Goal: Task Accomplishment & Management: Use online tool/utility

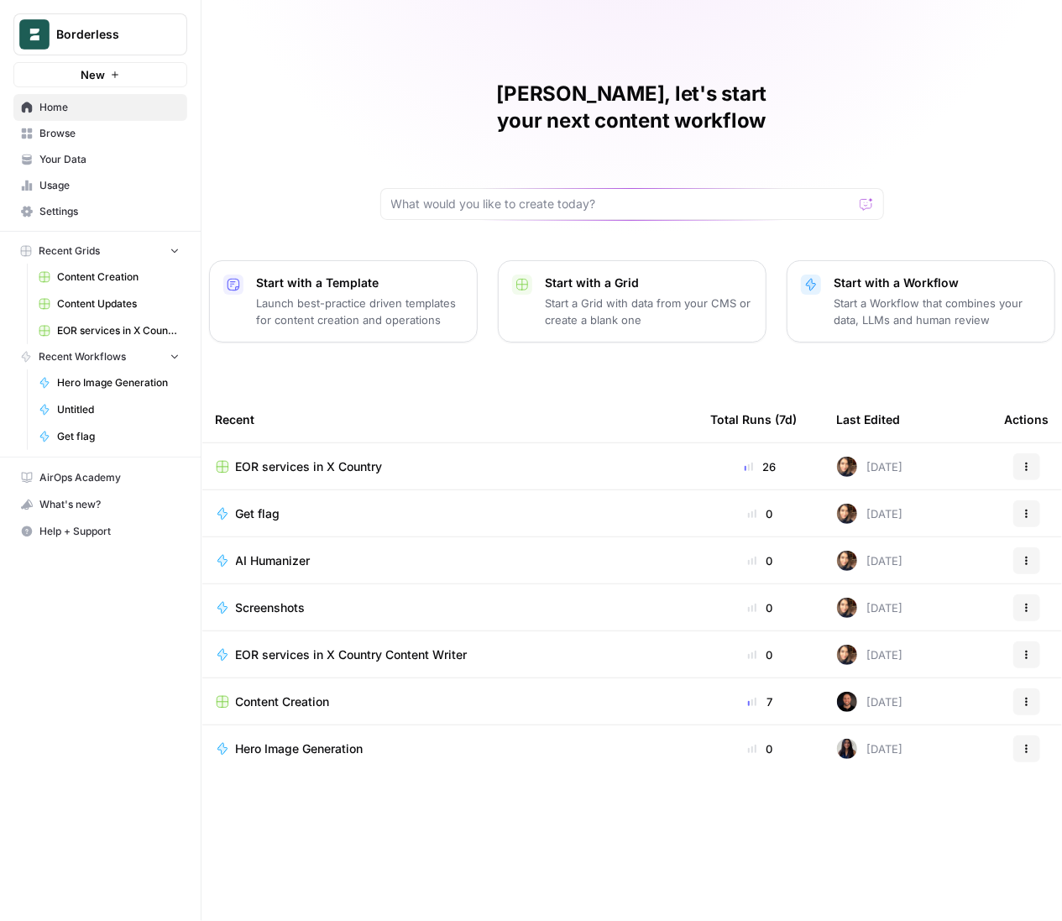
click at [66, 132] on span "Browse" at bounding box center [109, 133] width 140 height 15
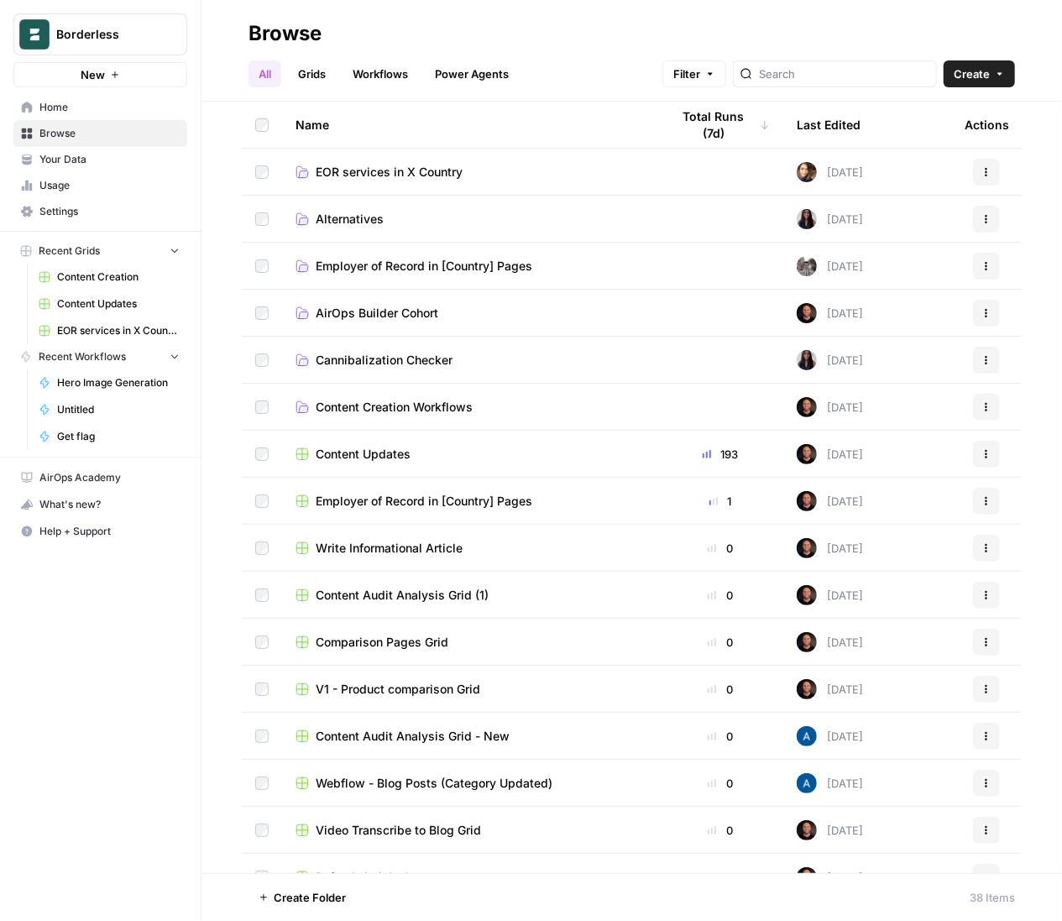
click at [415, 173] on span "EOR services in X Country" at bounding box center [389, 172] width 147 height 17
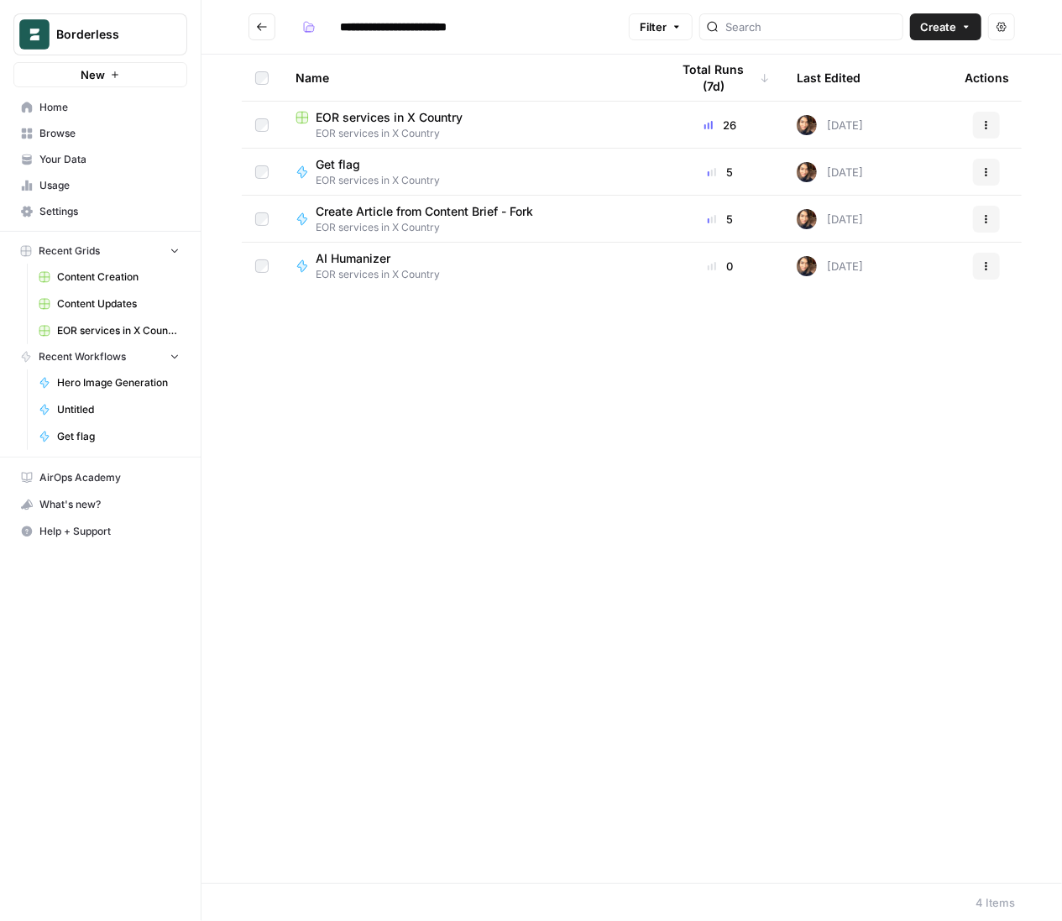
click at [407, 113] on span "EOR services in X Country" at bounding box center [389, 117] width 147 height 17
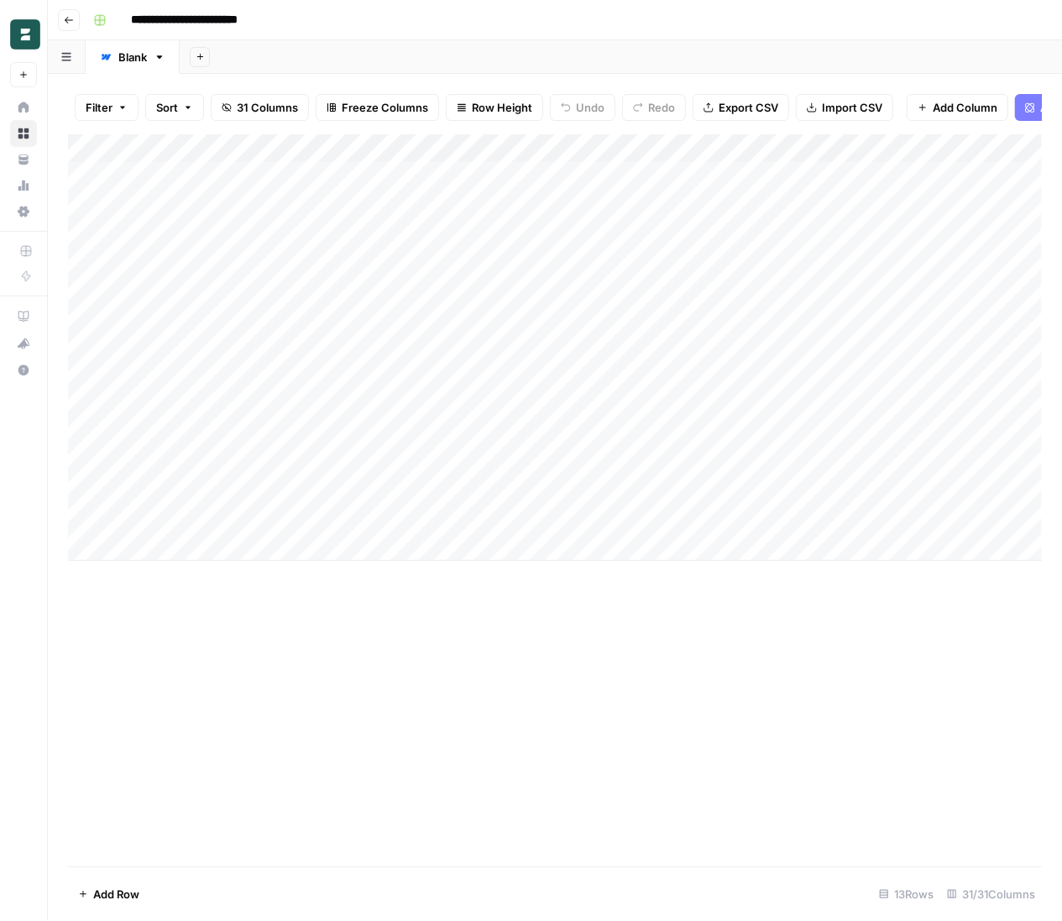
click at [506, 452] on div "Add Column" at bounding box center [555, 347] width 974 height 426
click at [825, 180] on div "Add Column" at bounding box center [555, 347] width 974 height 426
click at [511, 462] on div "Add Column" at bounding box center [555, 347] width 974 height 426
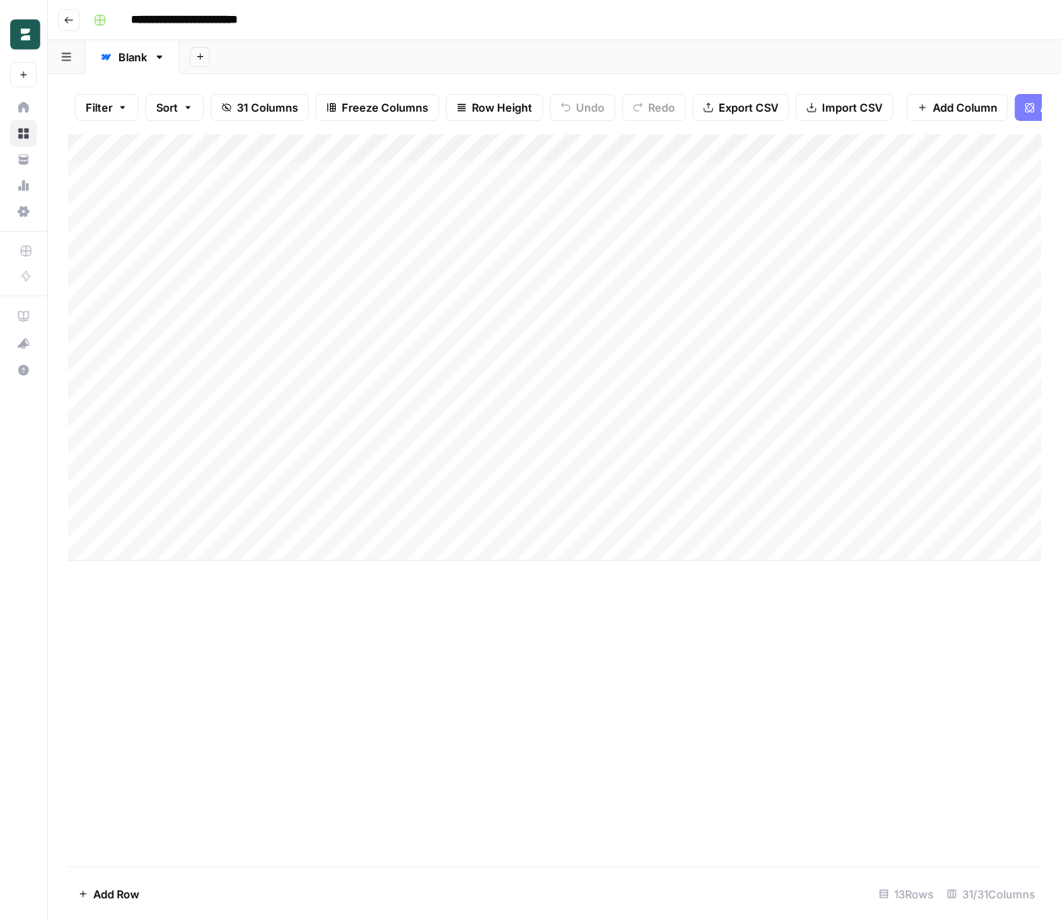
click at [690, 457] on div "Add Column" at bounding box center [555, 347] width 974 height 426
click at [717, 491] on div "Add Column" at bounding box center [555, 347] width 974 height 426
click at [718, 520] on div "Add Column" at bounding box center [555, 347] width 974 height 426
click at [827, 412] on div "Add Column" at bounding box center [555, 347] width 974 height 426
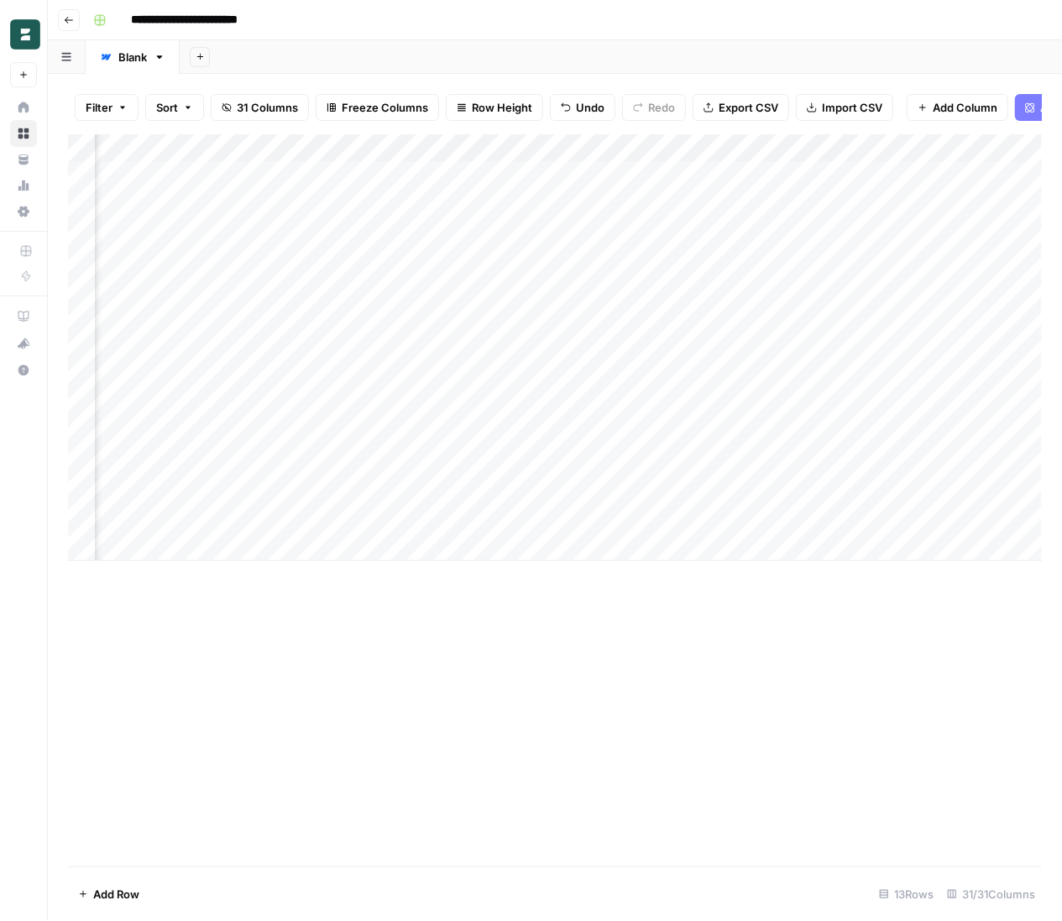
scroll to position [0, 1439]
click at [392, 434] on div "Add Column" at bounding box center [555, 347] width 974 height 426
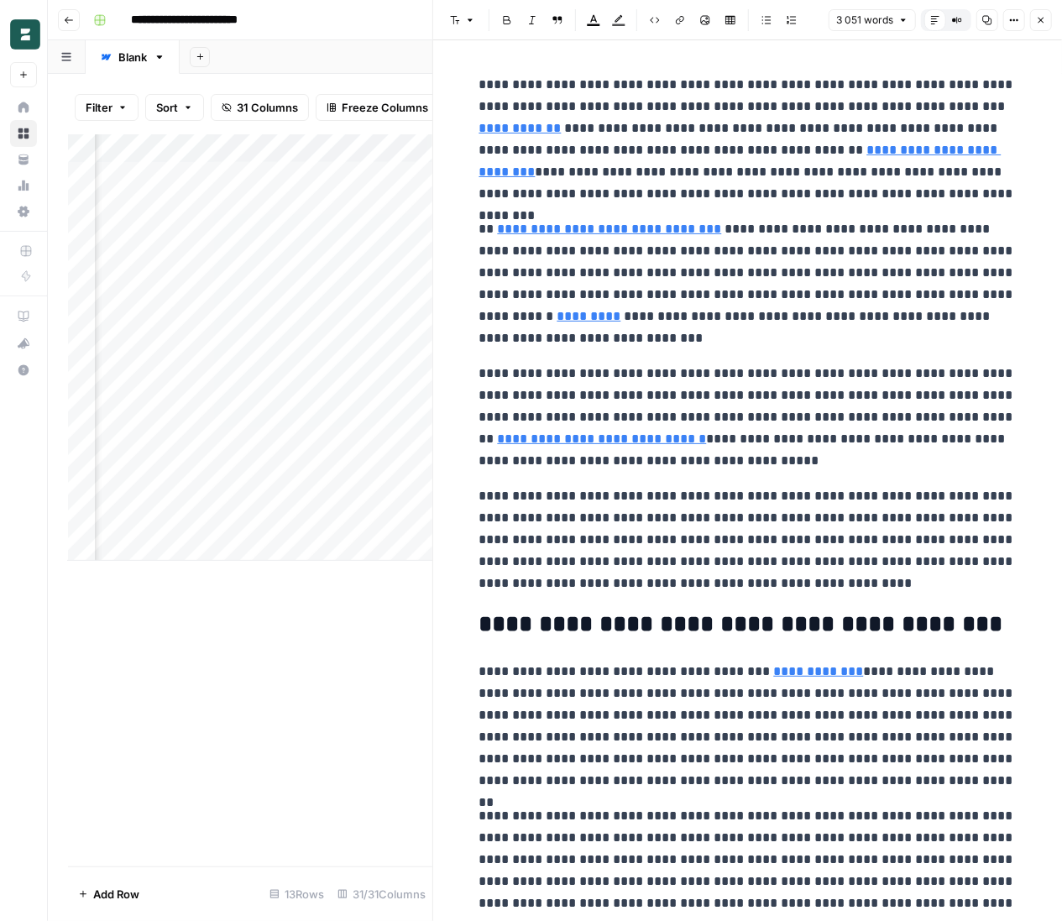
scroll to position [0, 933]
click at [266, 433] on div "Add Column" at bounding box center [250, 347] width 364 height 426
click at [297, 429] on div "Add Column" at bounding box center [250, 347] width 364 height 426
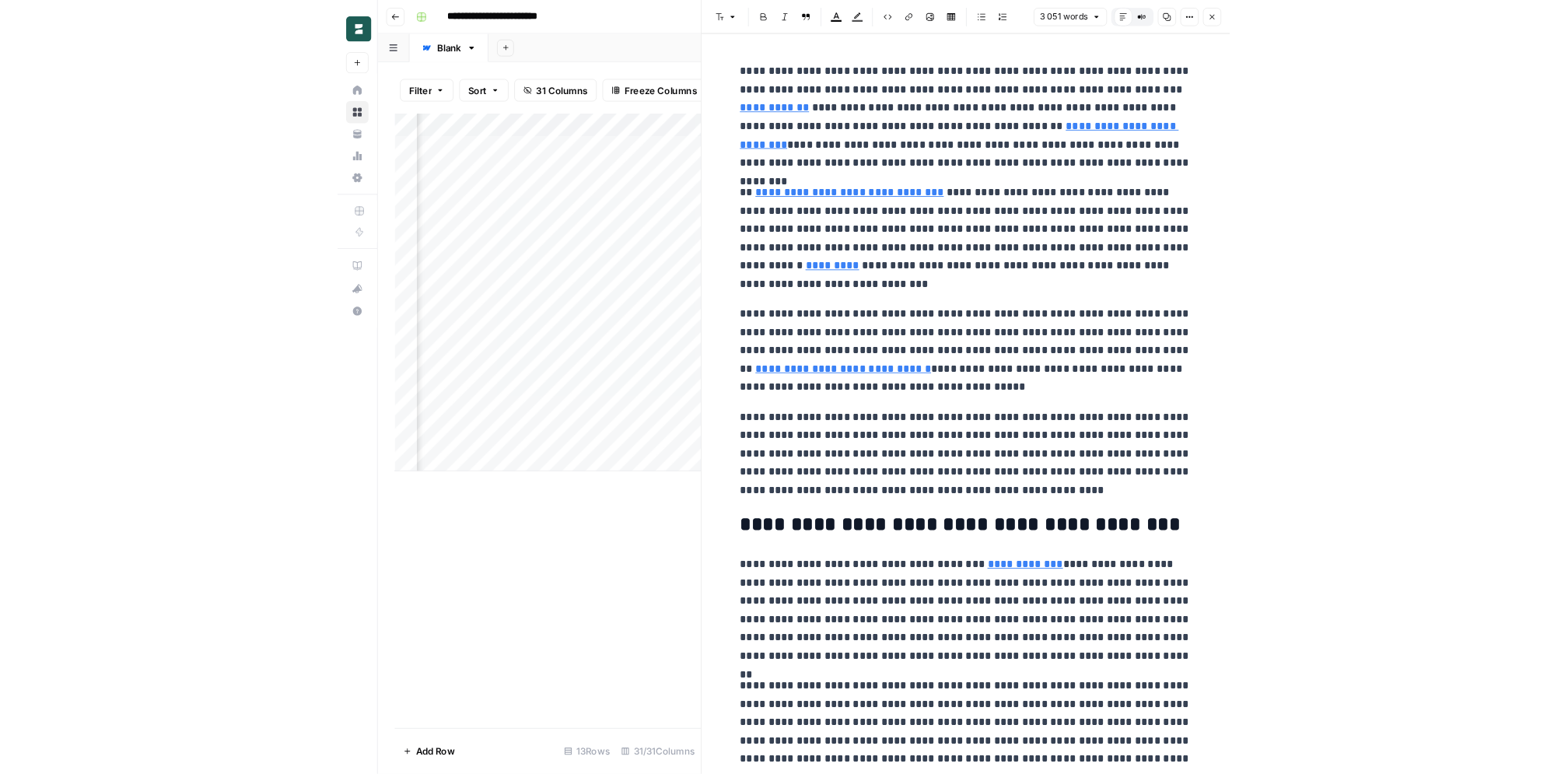
scroll to position [0, 3821]
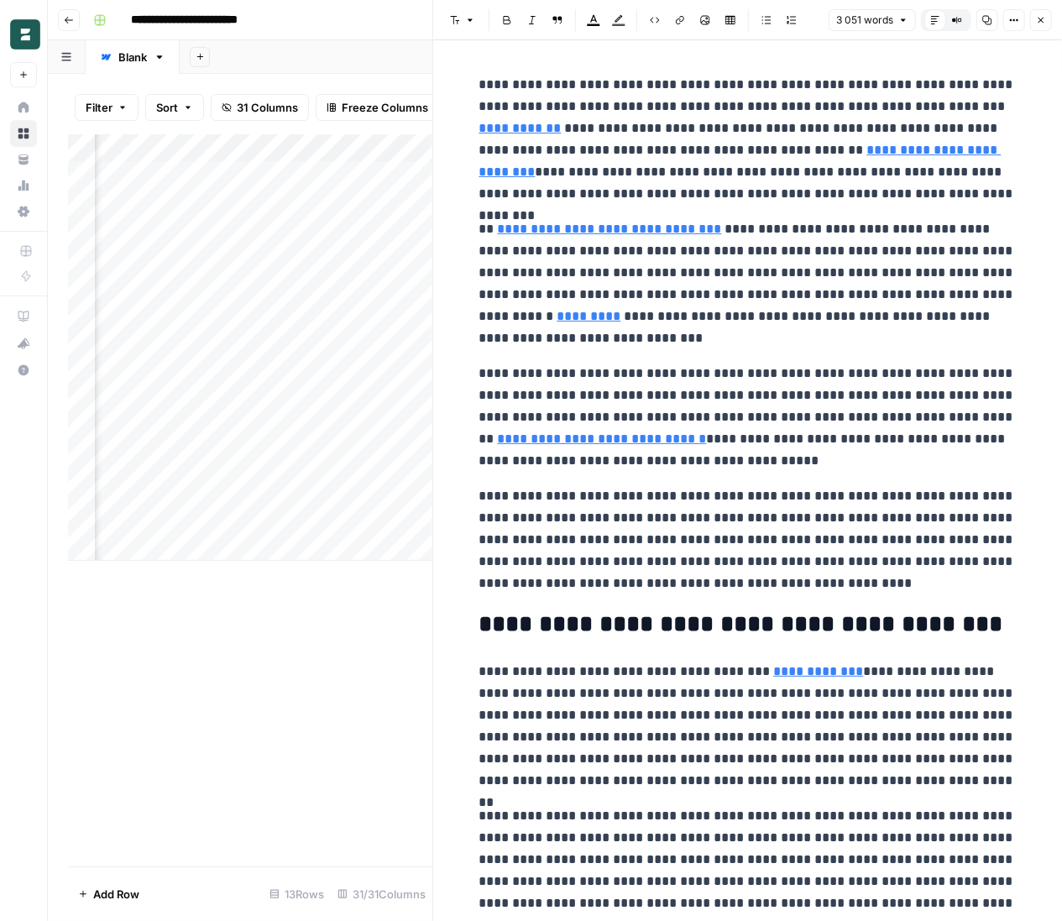
click at [191, 436] on div "Add Column" at bounding box center [250, 347] width 364 height 426
click at [180, 403] on div "Add Column" at bounding box center [250, 347] width 364 height 426
click at [287, 434] on div "Add Column" at bounding box center [250, 347] width 364 height 426
click at [520, 165] on p "**********" at bounding box center [747, 139] width 537 height 131
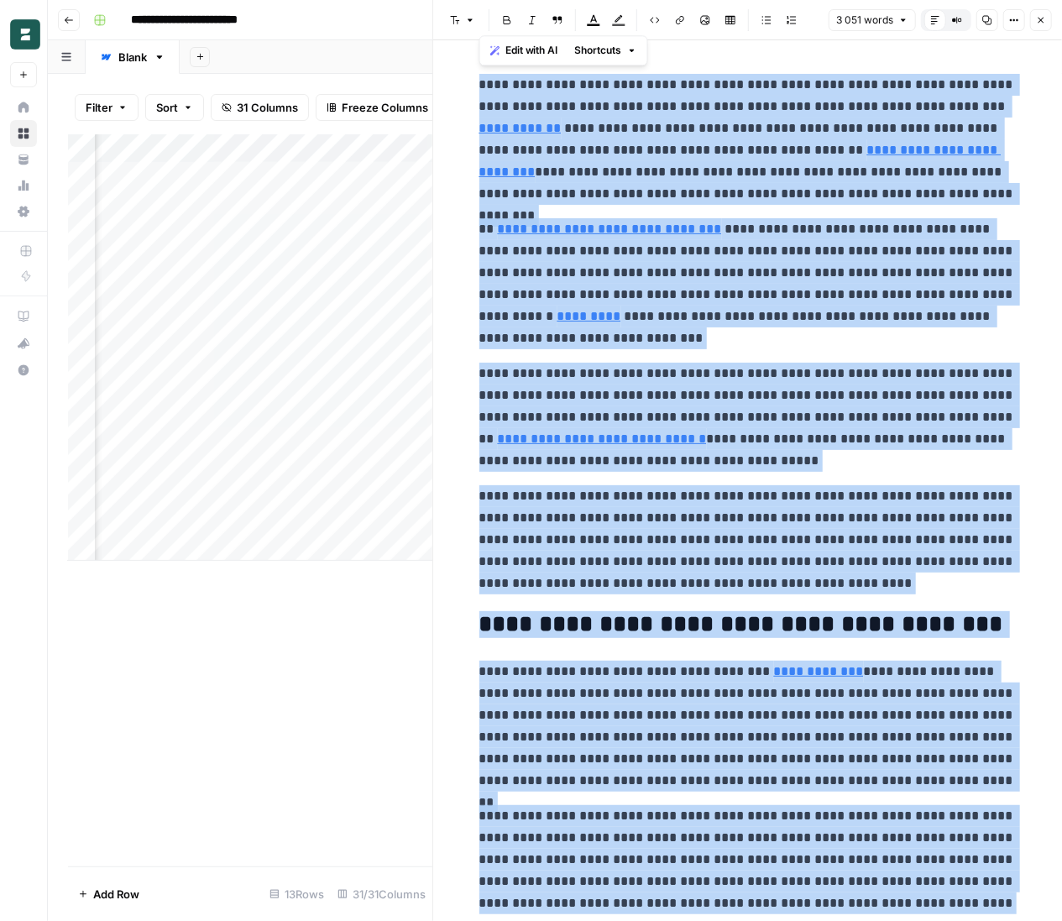
copy div "**********"
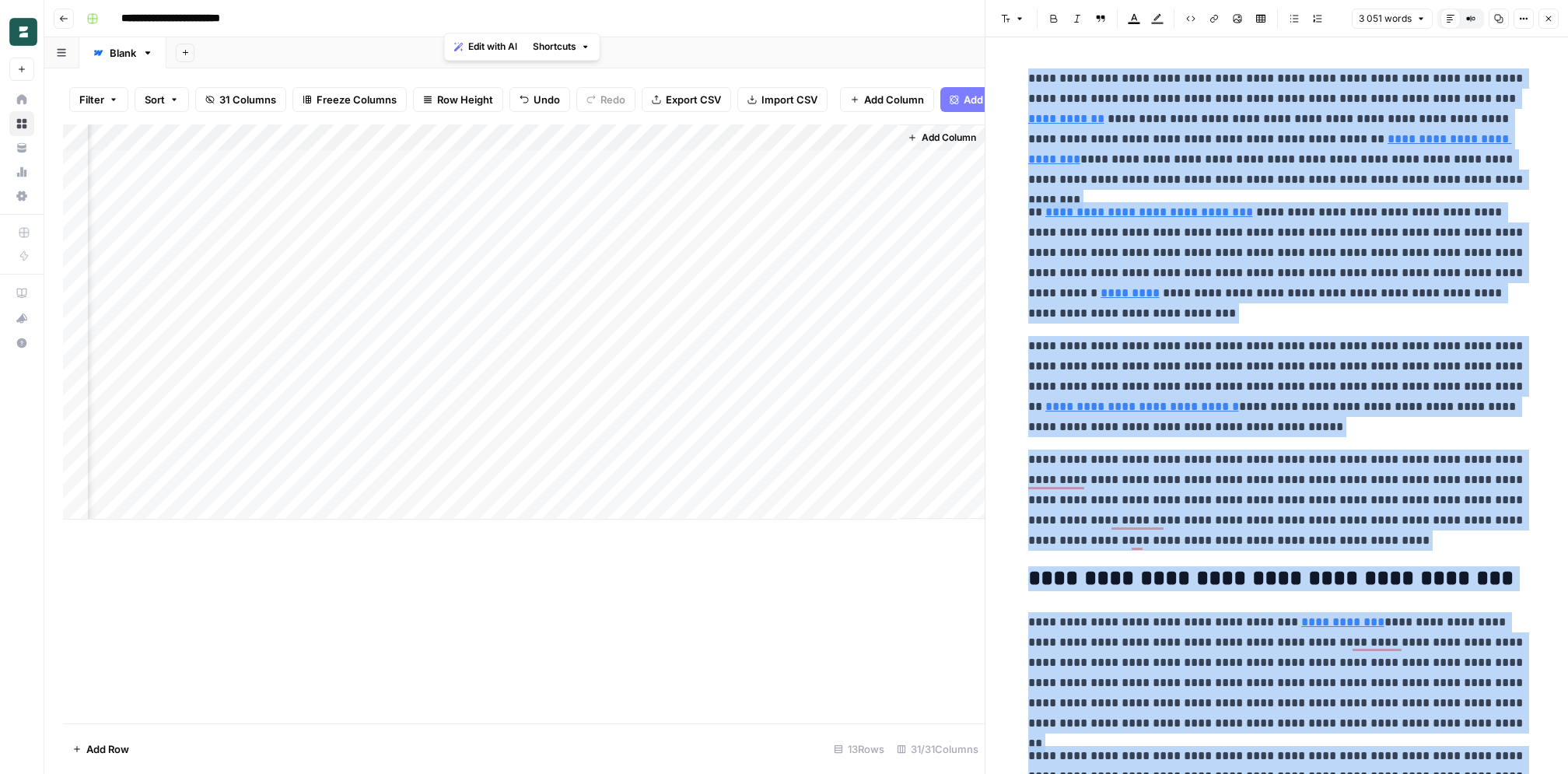
scroll to position [0, 3700]
copy div "**********"
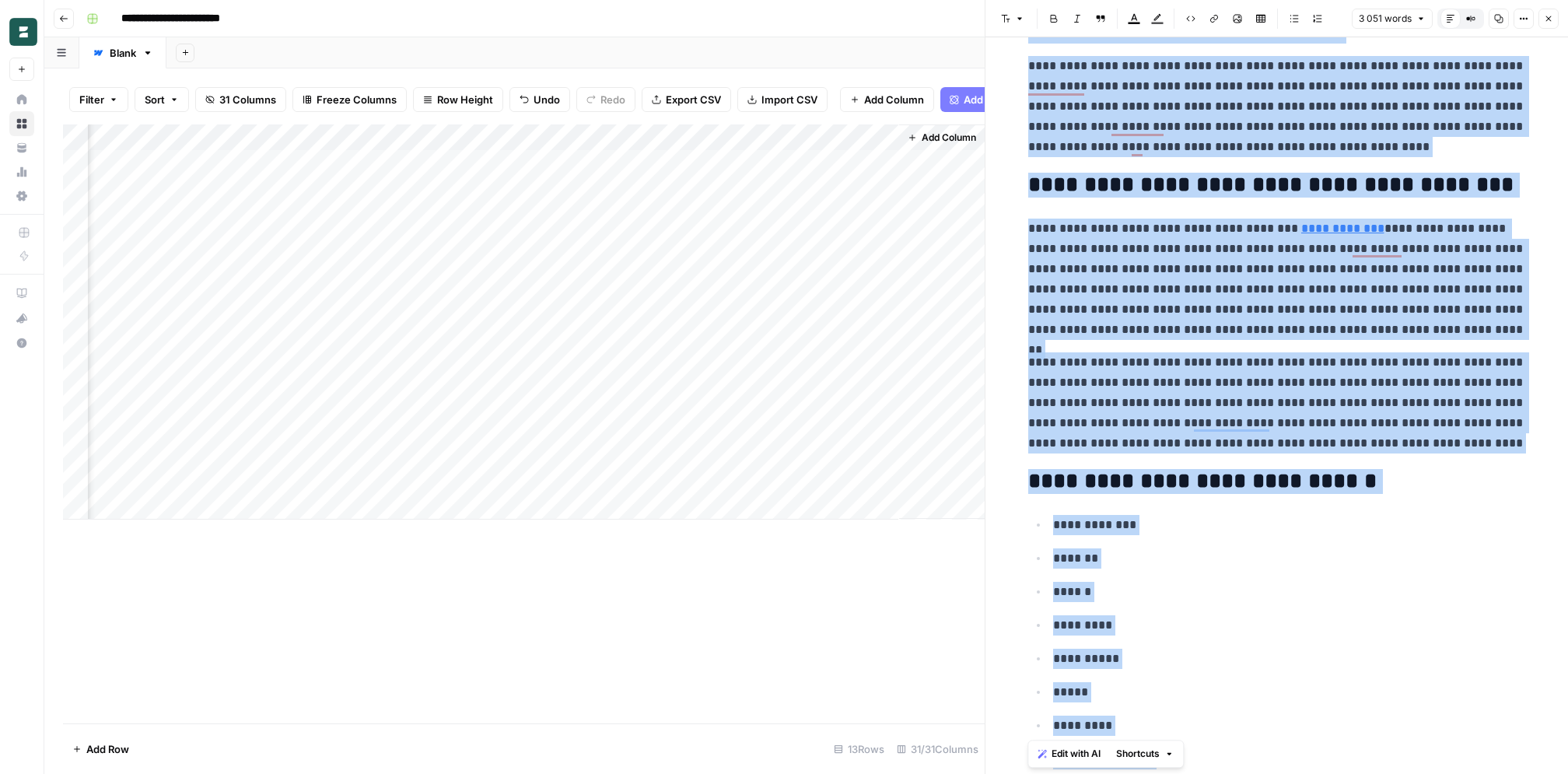
scroll to position [0, 0]
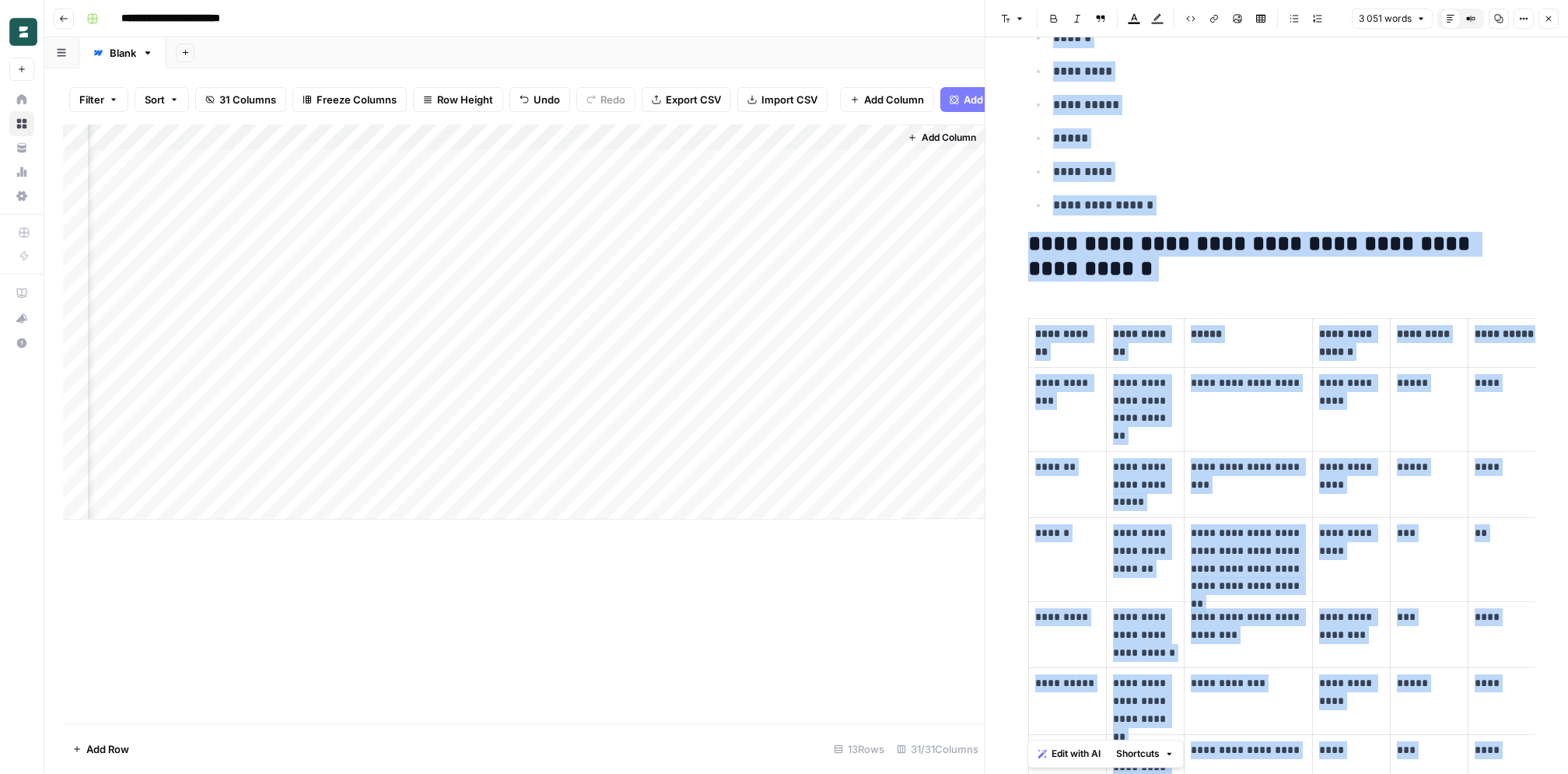
click at [983, 446] on td "**********" at bounding box center [1248, 409] width 128 height 84
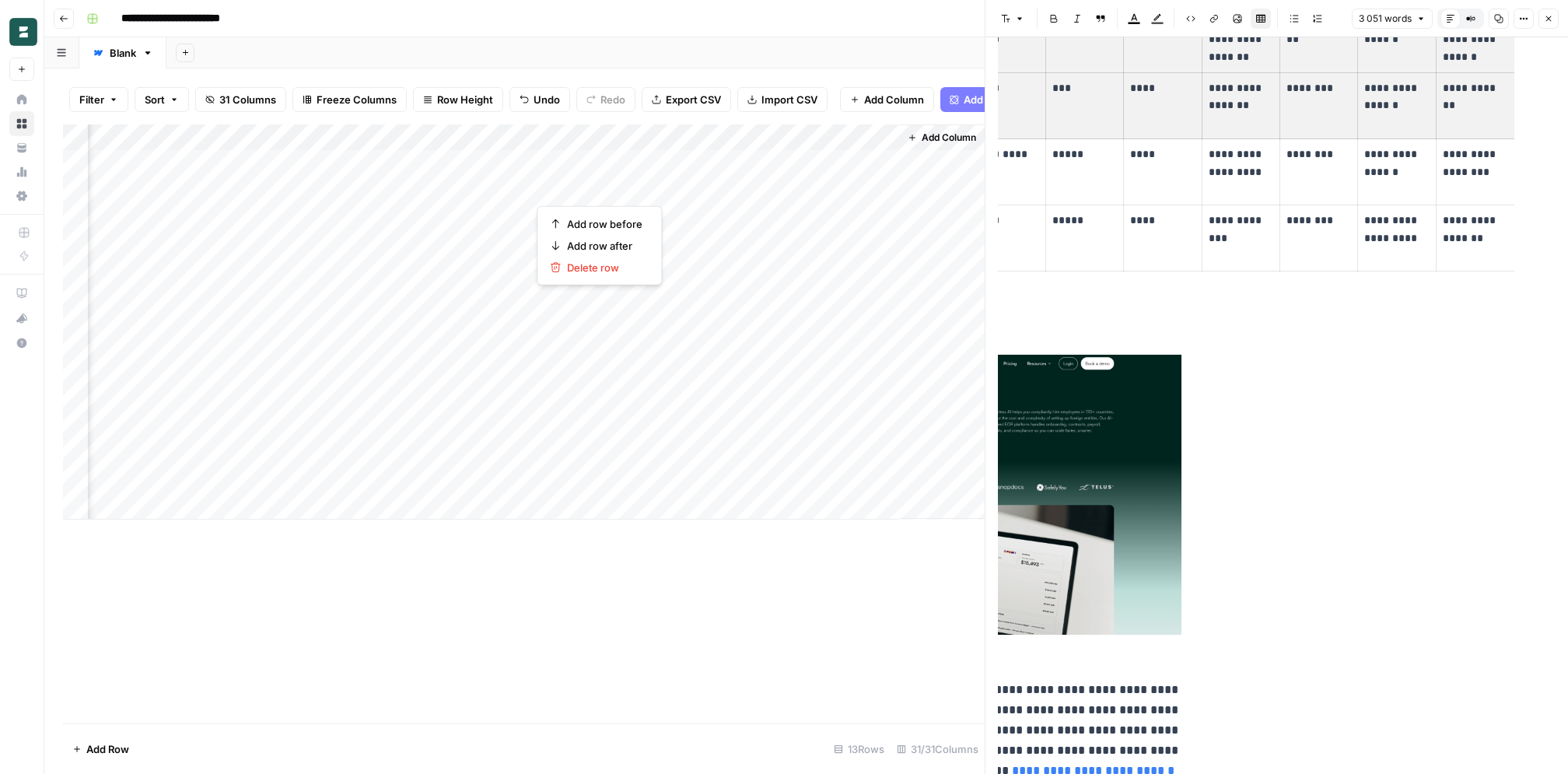
scroll to position [1773, 0]
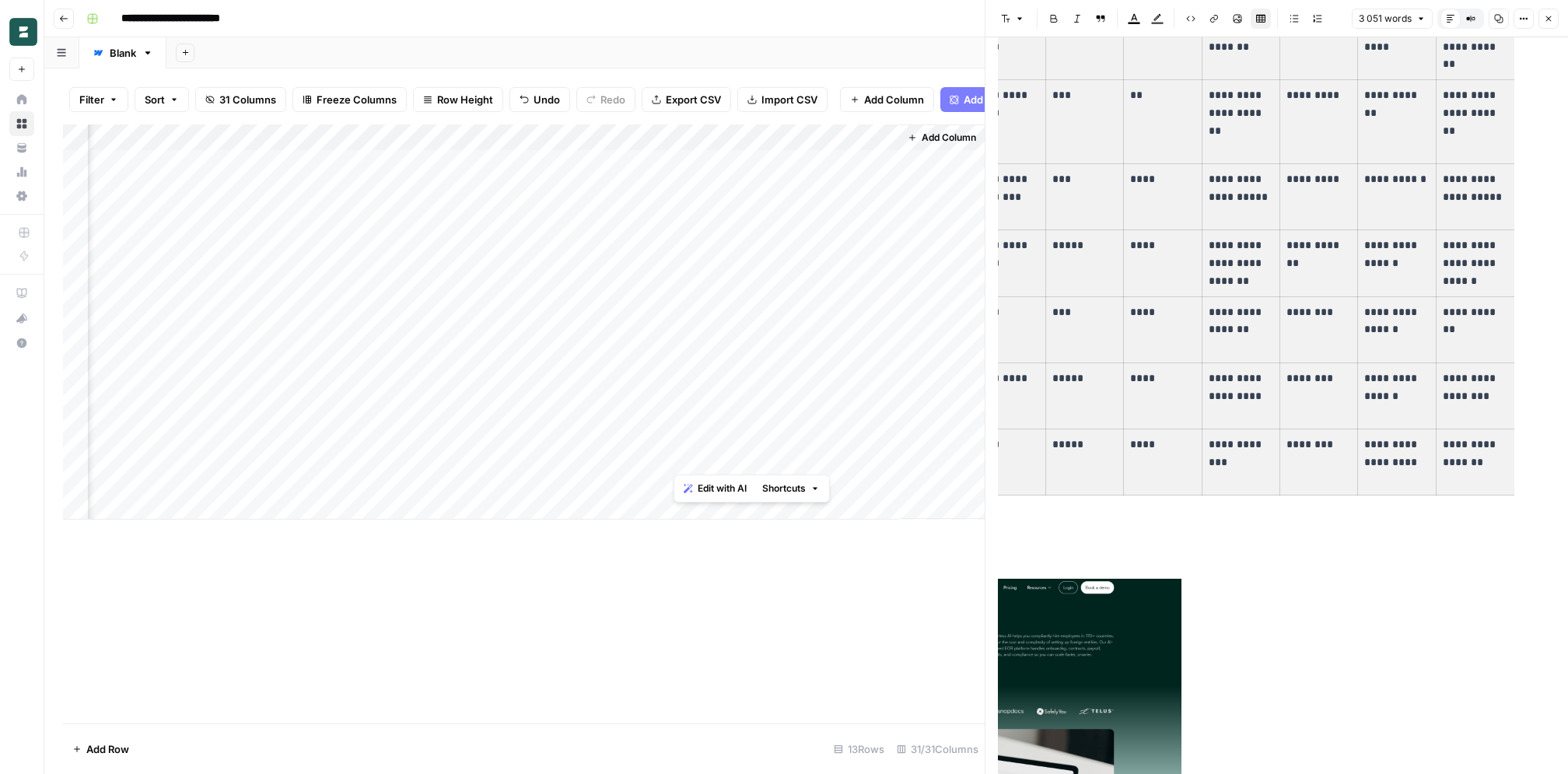
drag, startPoint x: 1034, startPoint y: 329, endPoint x: 1484, endPoint y: 436, distance: 462.5
click at [983, 436] on tbody "**********" at bounding box center [1100, 188] width 833 height 615
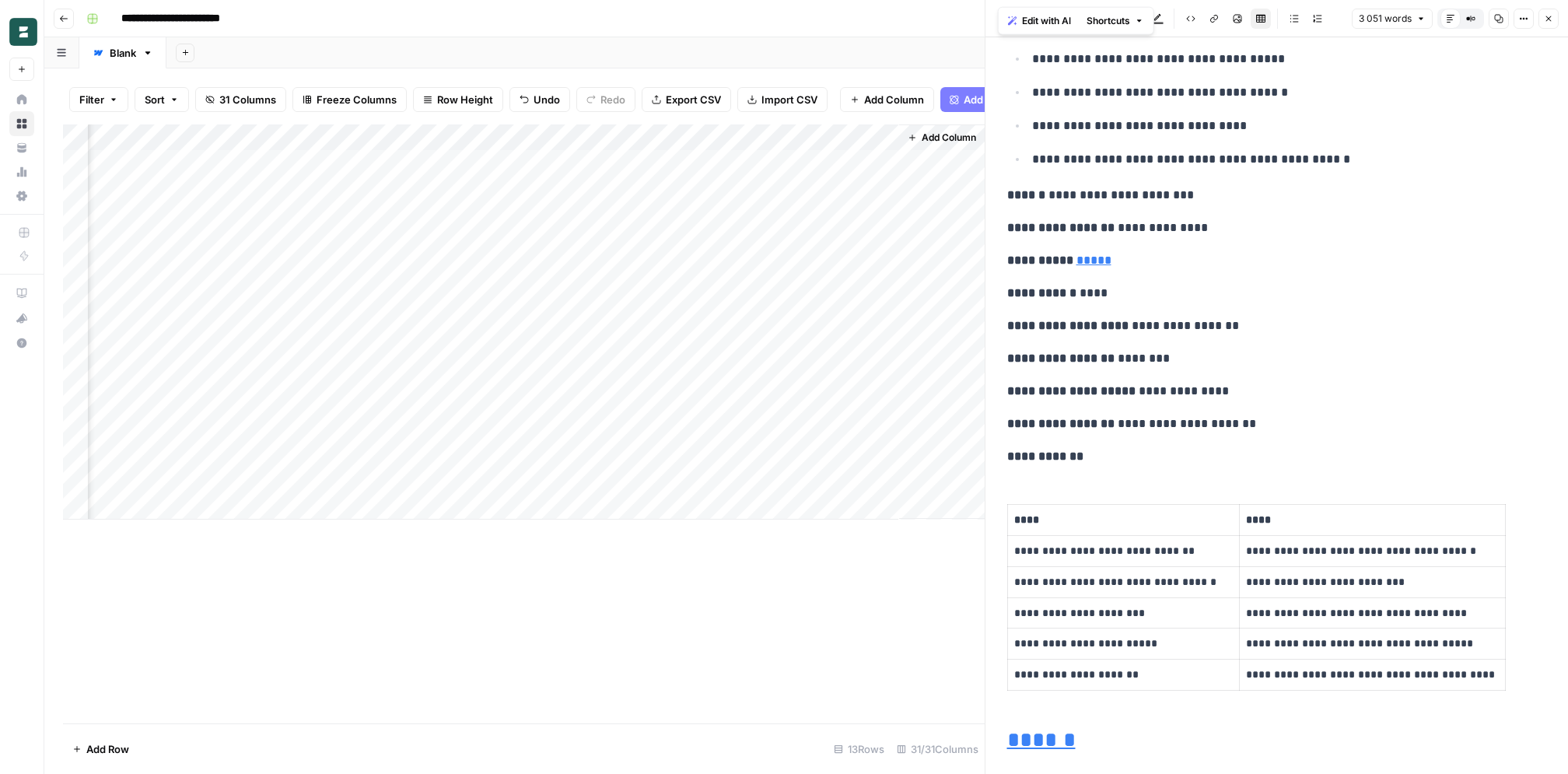
scroll to position [4670, 0]
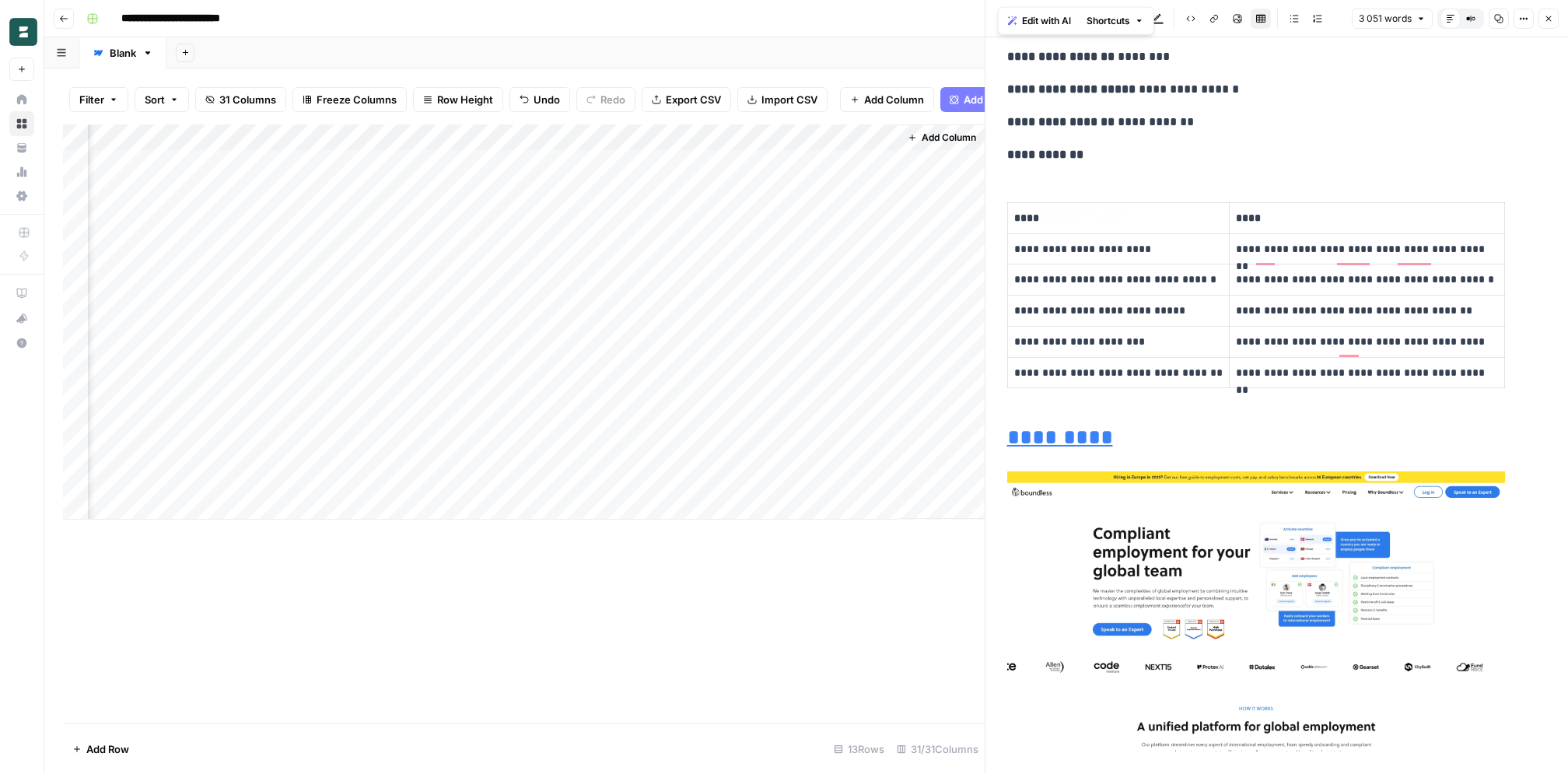
type input "[URL][DOMAIN_NAME]"
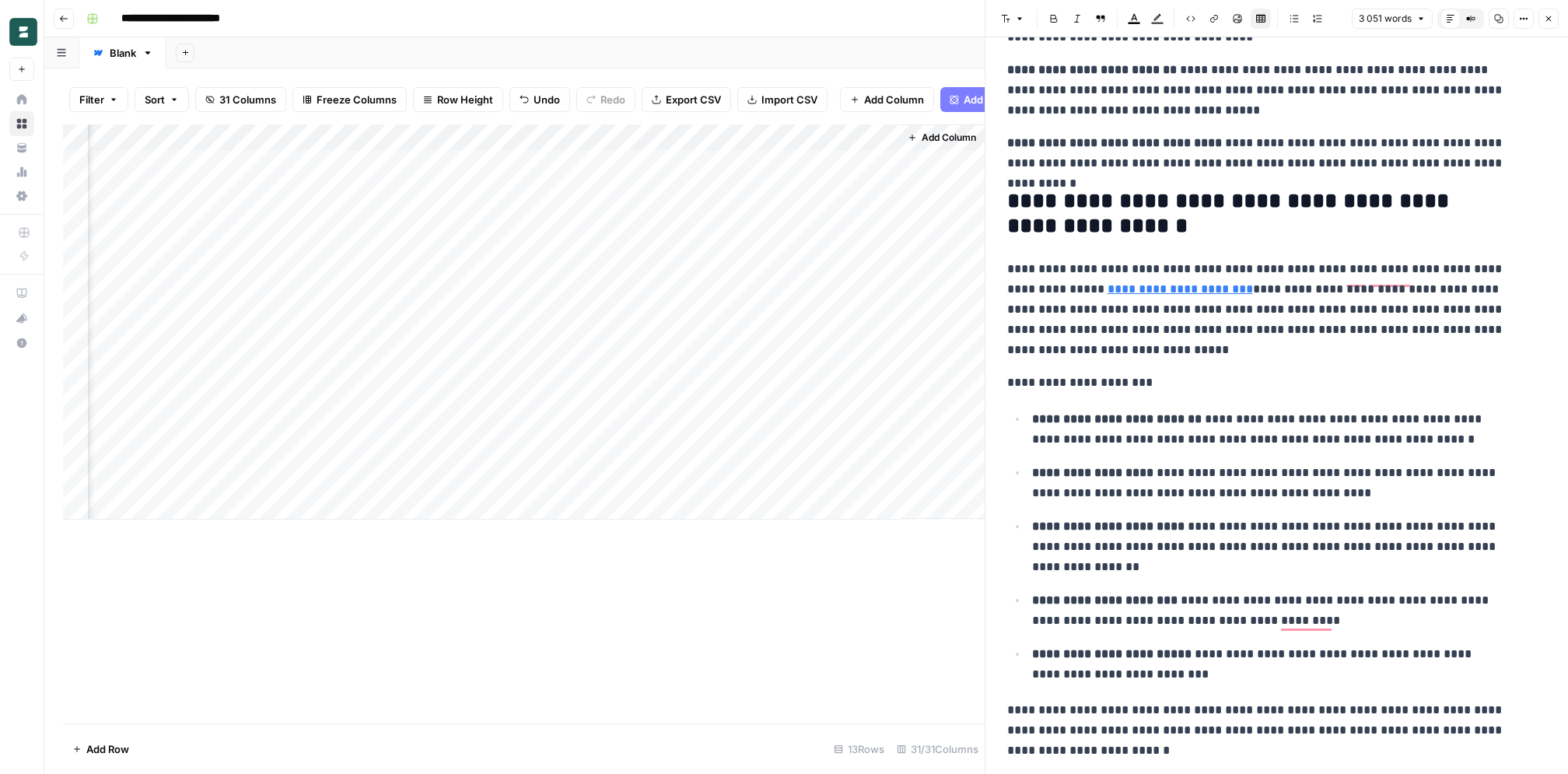
click at [983, 14] on icon "button" at bounding box center [1549, 19] width 9 height 9
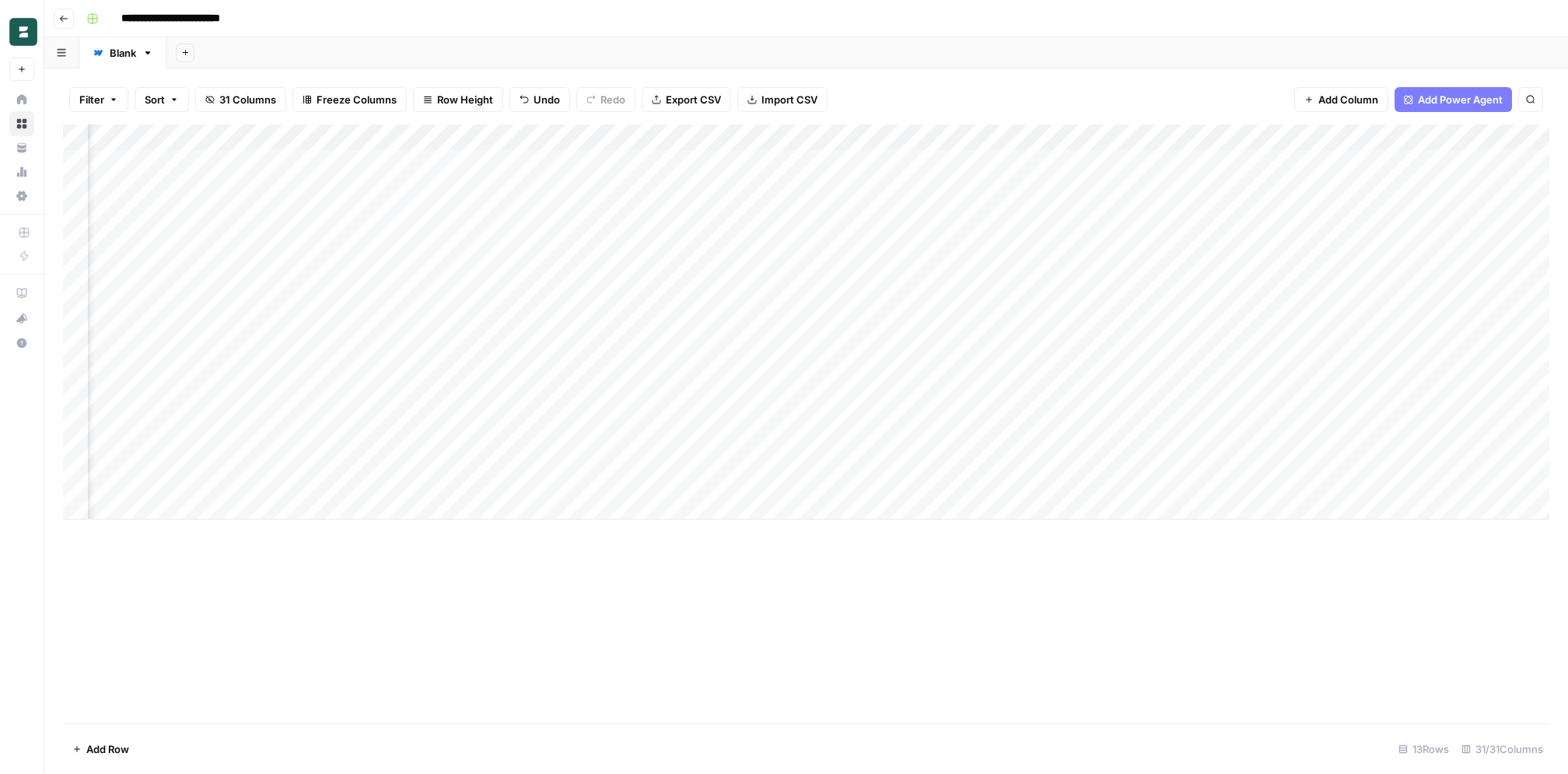
click at [720, 425] on div "Add Column" at bounding box center [806, 322] width 1486 height 395
click at [724, 458] on div "Add Column" at bounding box center [806, 322] width 1486 height 395
click at [727, 481] on div "Add Column" at bounding box center [806, 322] width 1486 height 395
click at [983, 424] on div "Add Column" at bounding box center [806, 322] width 1486 height 395
click at [983, 454] on div "Add Column" at bounding box center [806, 322] width 1486 height 395
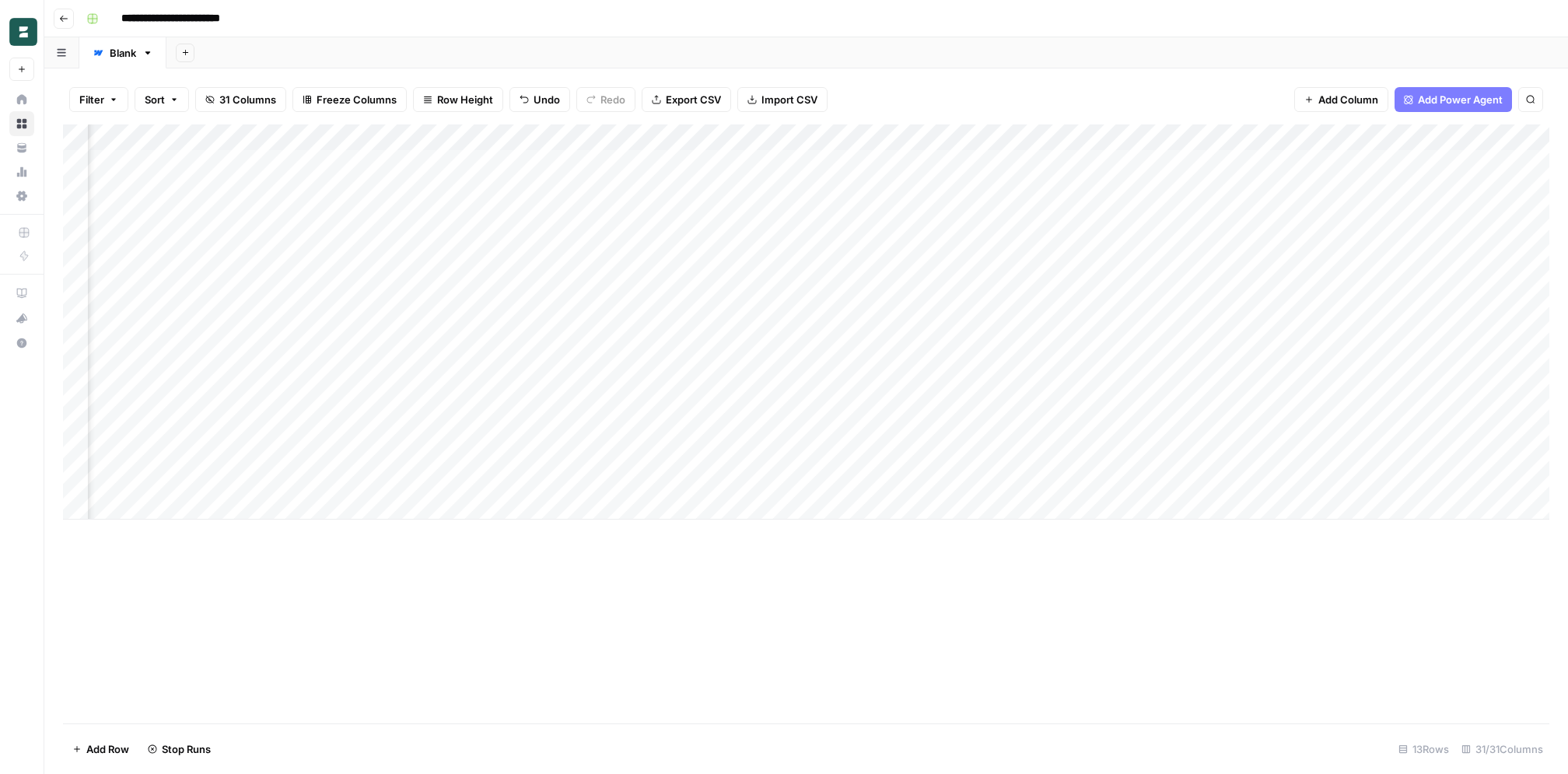
click at [983, 477] on div "Add Column" at bounding box center [806, 322] width 1486 height 395
click at [602, 462] on div "Add Column" at bounding box center [806, 322] width 1486 height 395
click at [700, 428] on div "Add Column" at bounding box center [806, 322] width 1486 height 395
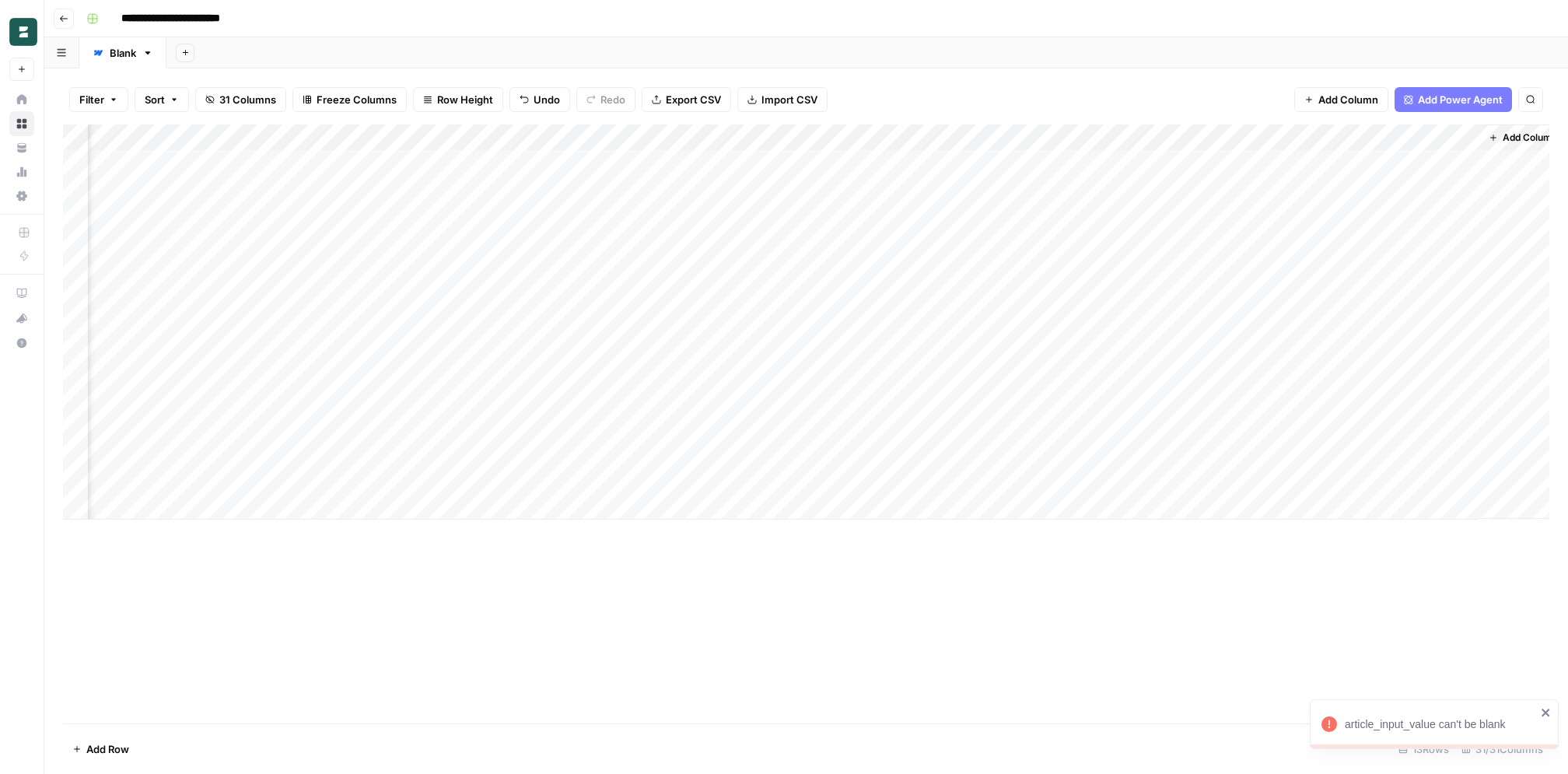
click at [425, 429] on div "Add Column" at bounding box center [806, 322] width 1486 height 395
click at [427, 452] on div "Add Column" at bounding box center [806, 322] width 1486 height 395
click at [428, 482] on div "Add Column" at bounding box center [806, 322] width 1486 height 395
click at [983, 426] on div "Add Column" at bounding box center [806, 322] width 1486 height 395
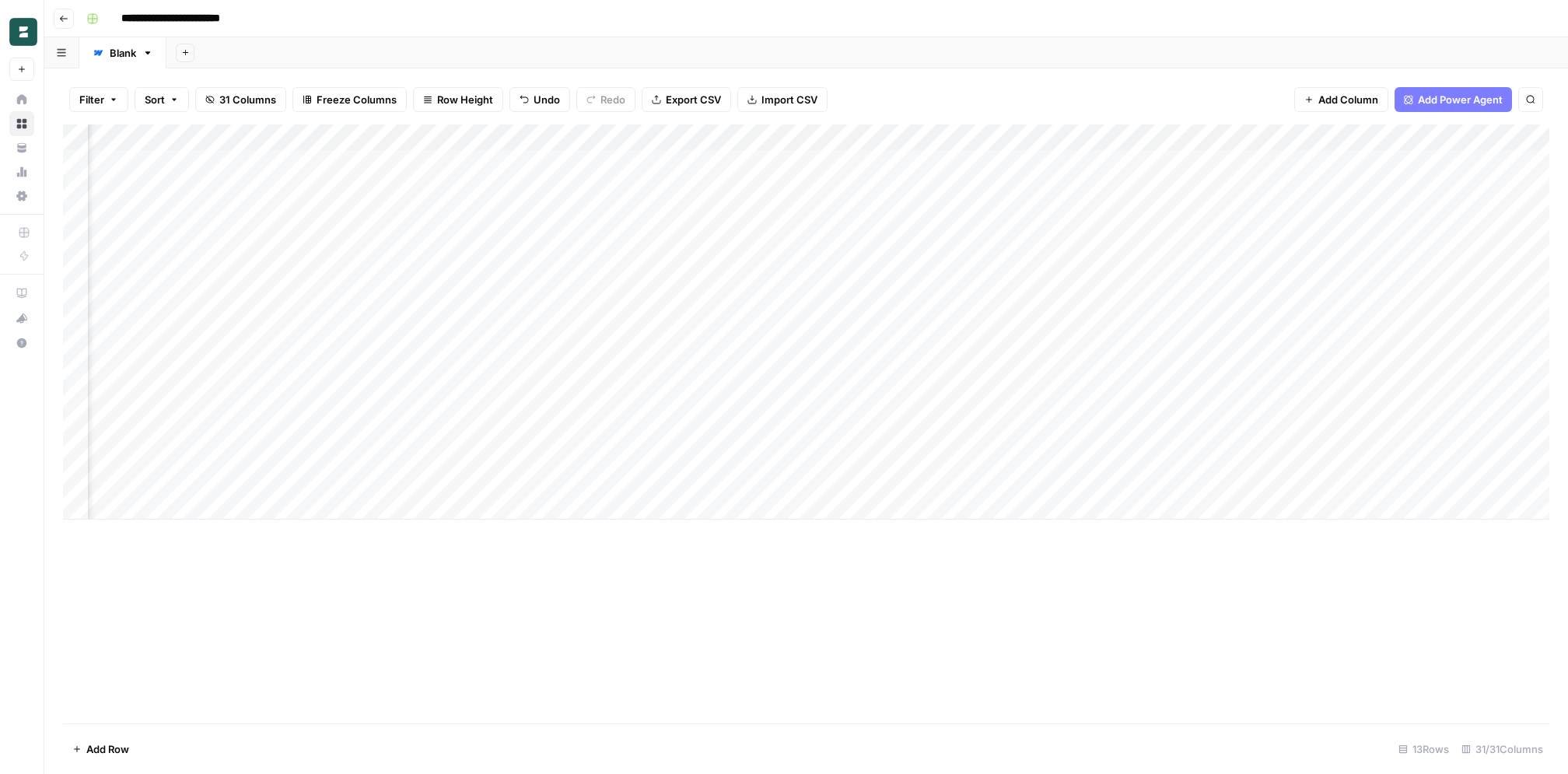
click at [983, 424] on div "Add Column" at bounding box center [806, 322] width 1486 height 395
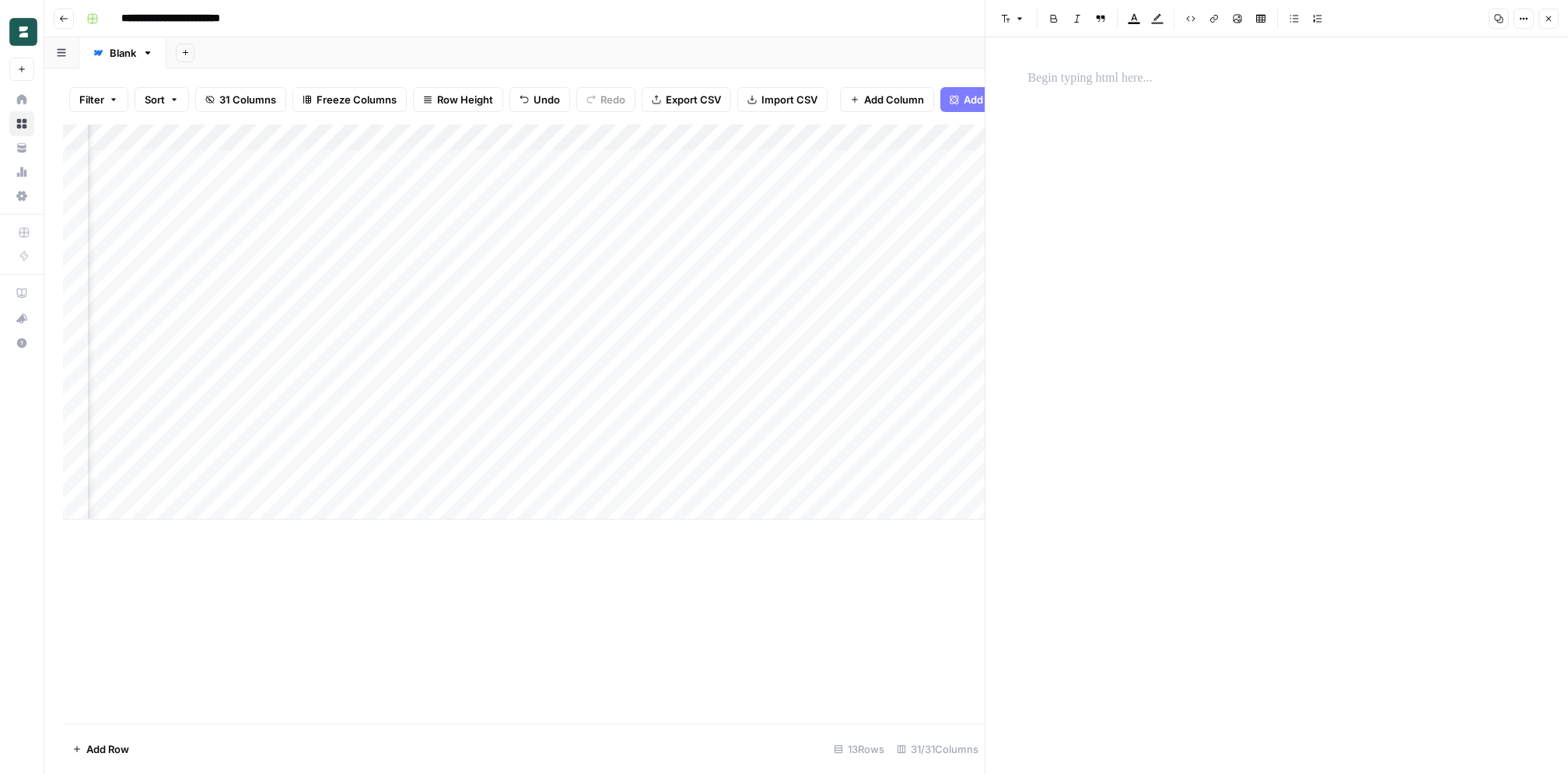
click at [983, 117] on div at bounding box center [1277, 393] width 516 height 662
click at [983, 82] on p "To enrich screen reader interactions, please activate Accessibility in Grammarl…" at bounding box center [1277, 79] width 498 height 20
click at [983, 17] on button "Close" at bounding box center [1549, 19] width 20 height 20
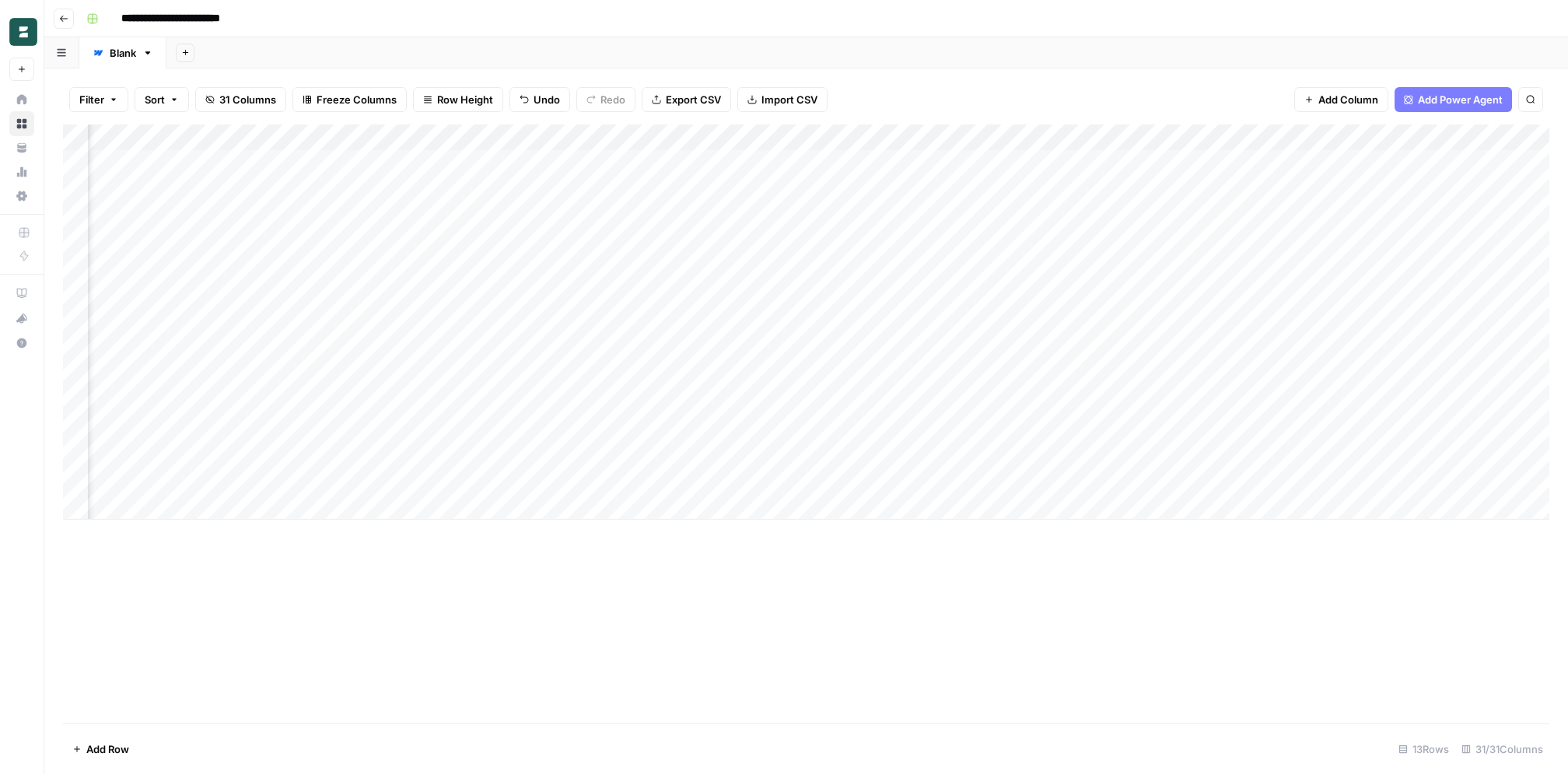
scroll to position [0, 3136]
click at [1190, 136] on div "Add Column" at bounding box center [806, 322] width 1486 height 395
click at [990, 135] on div "Add Column" at bounding box center [806, 322] width 1486 height 395
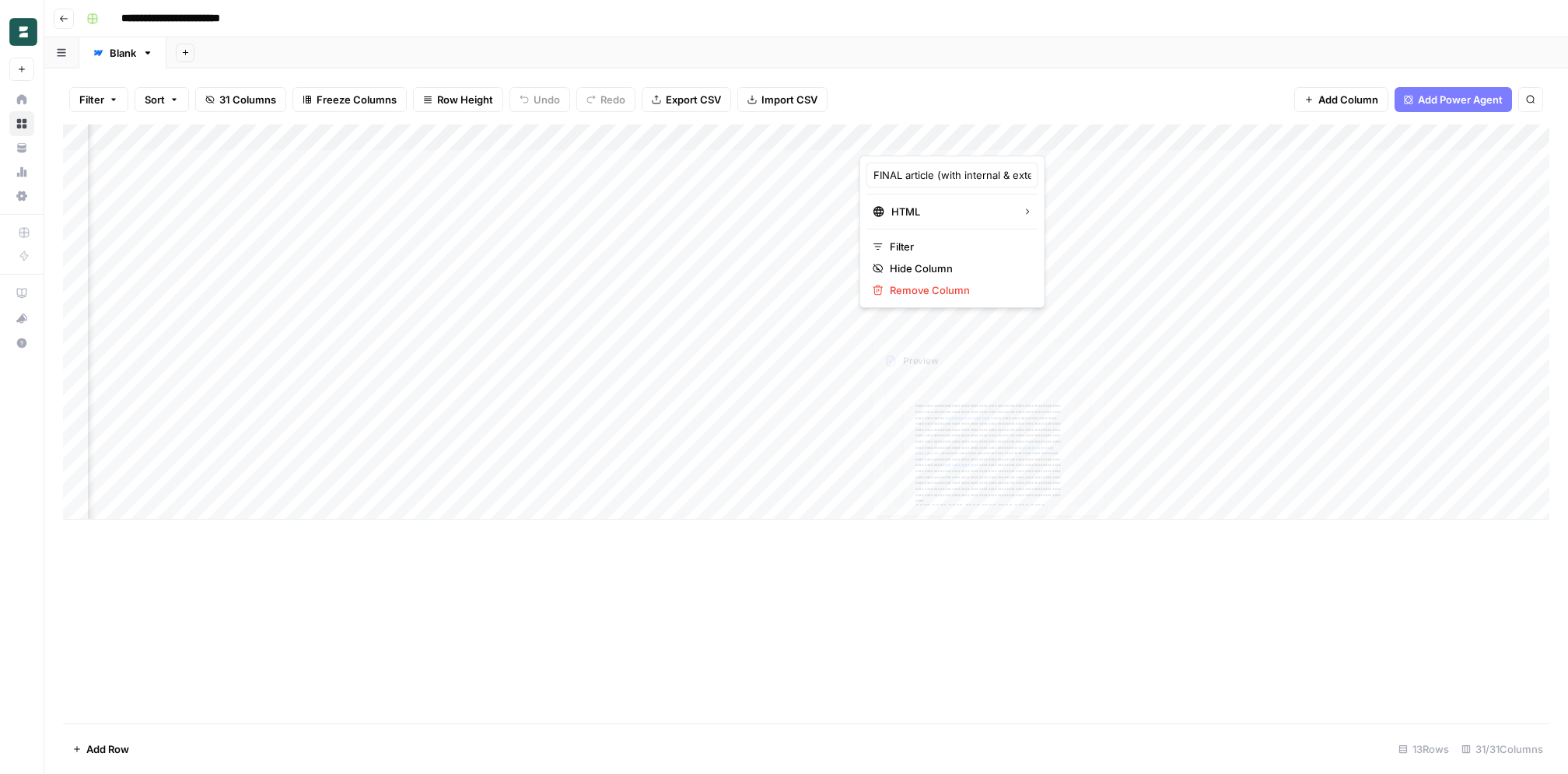
click at [911, 465] on div "Add Column" at bounding box center [806, 322] width 1486 height 395
click at [927, 424] on div "Add Column" at bounding box center [806, 322] width 1486 height 395
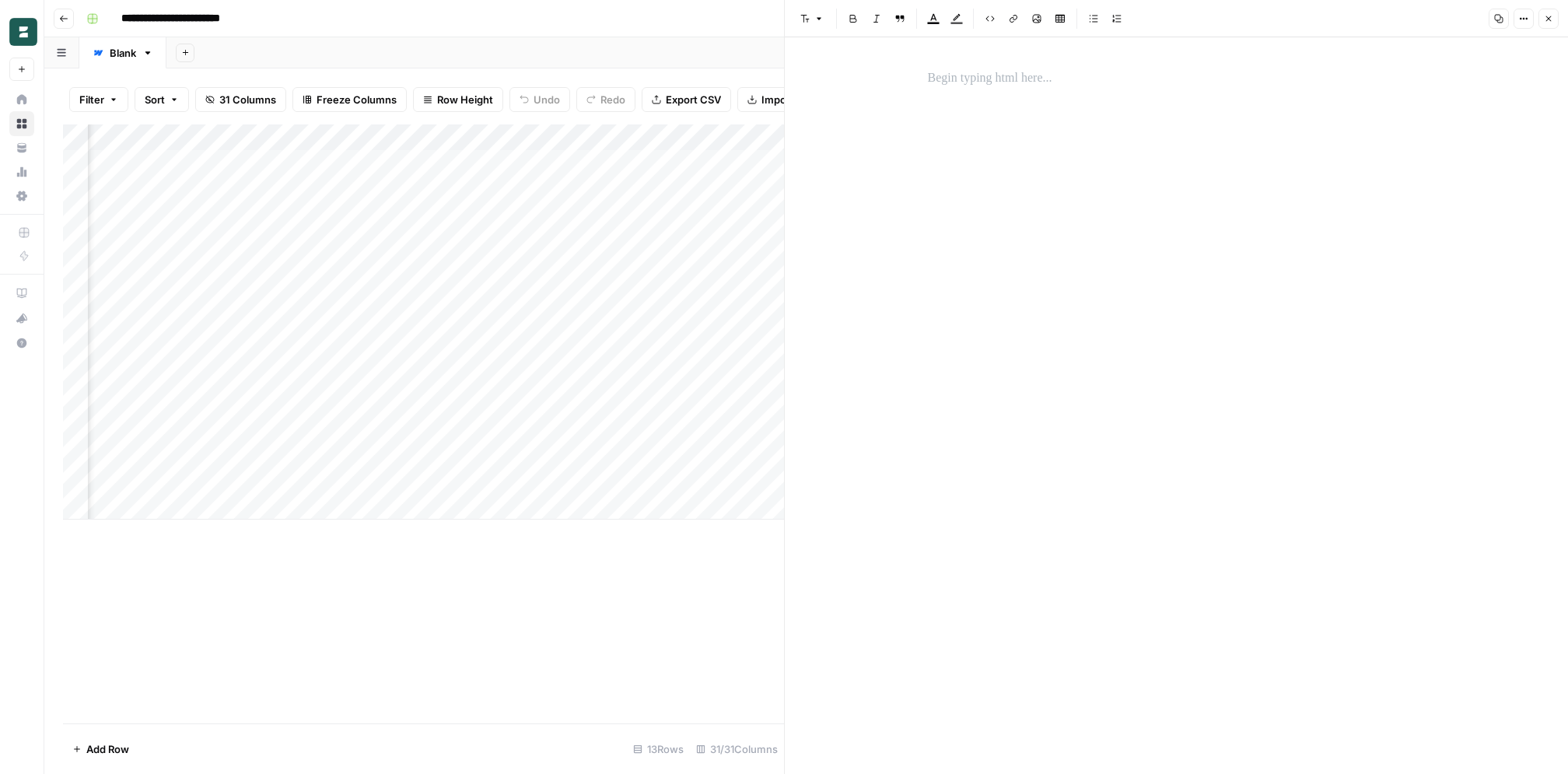
click at [1528, 13] on button "Options" at bounding box center [1524, 19] width 20 height 20
click at [1547, 17] on icon "button" at bounding box center [1549, 19] width 9 height 9
click at [827, 134] on div "Add Column" at bounding box center [806, 322] width 1486 height 395
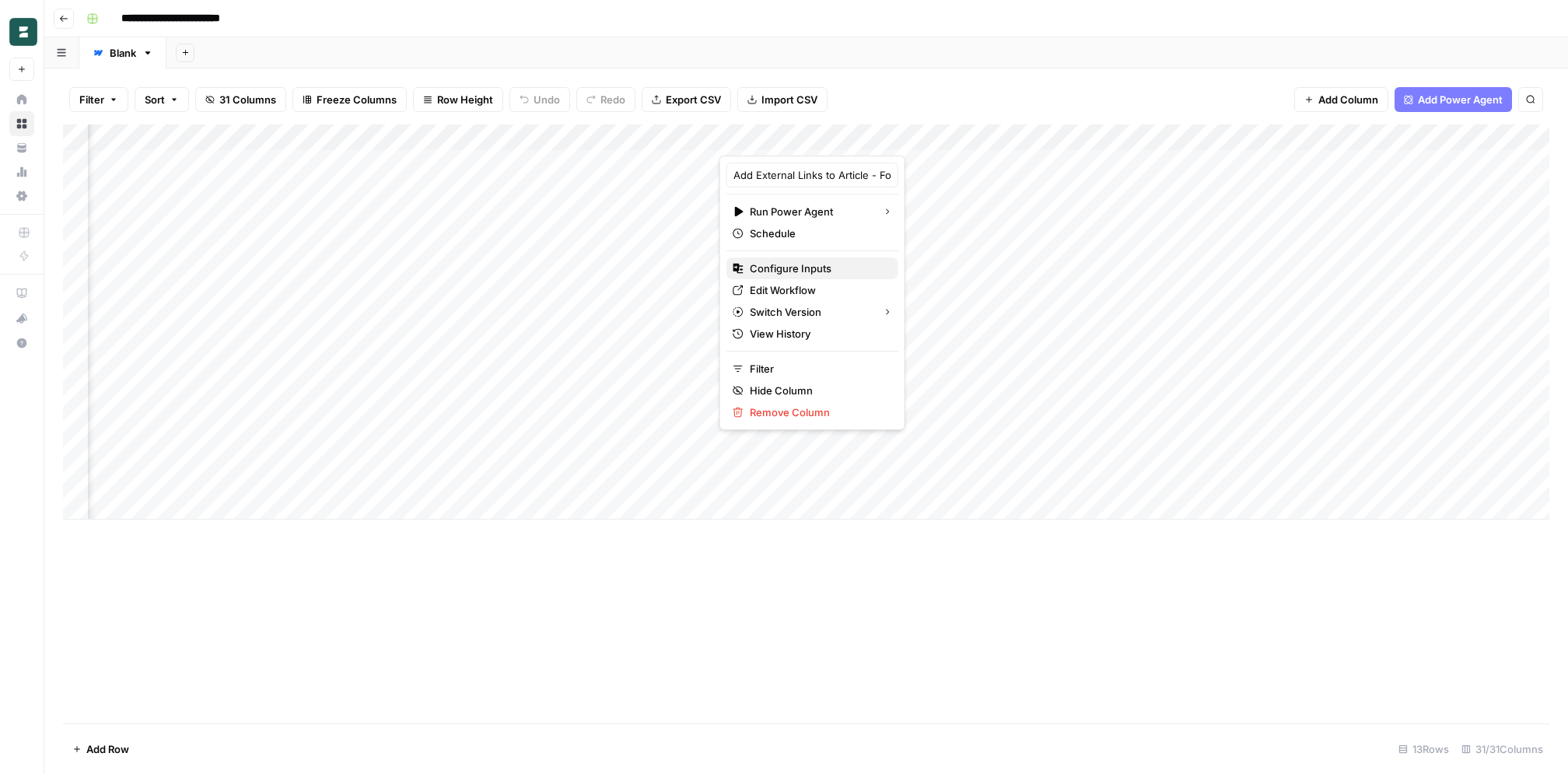
click at [806, 264] on span "Configure Inputs" at bounding box center [817, 268] width 136 height 16
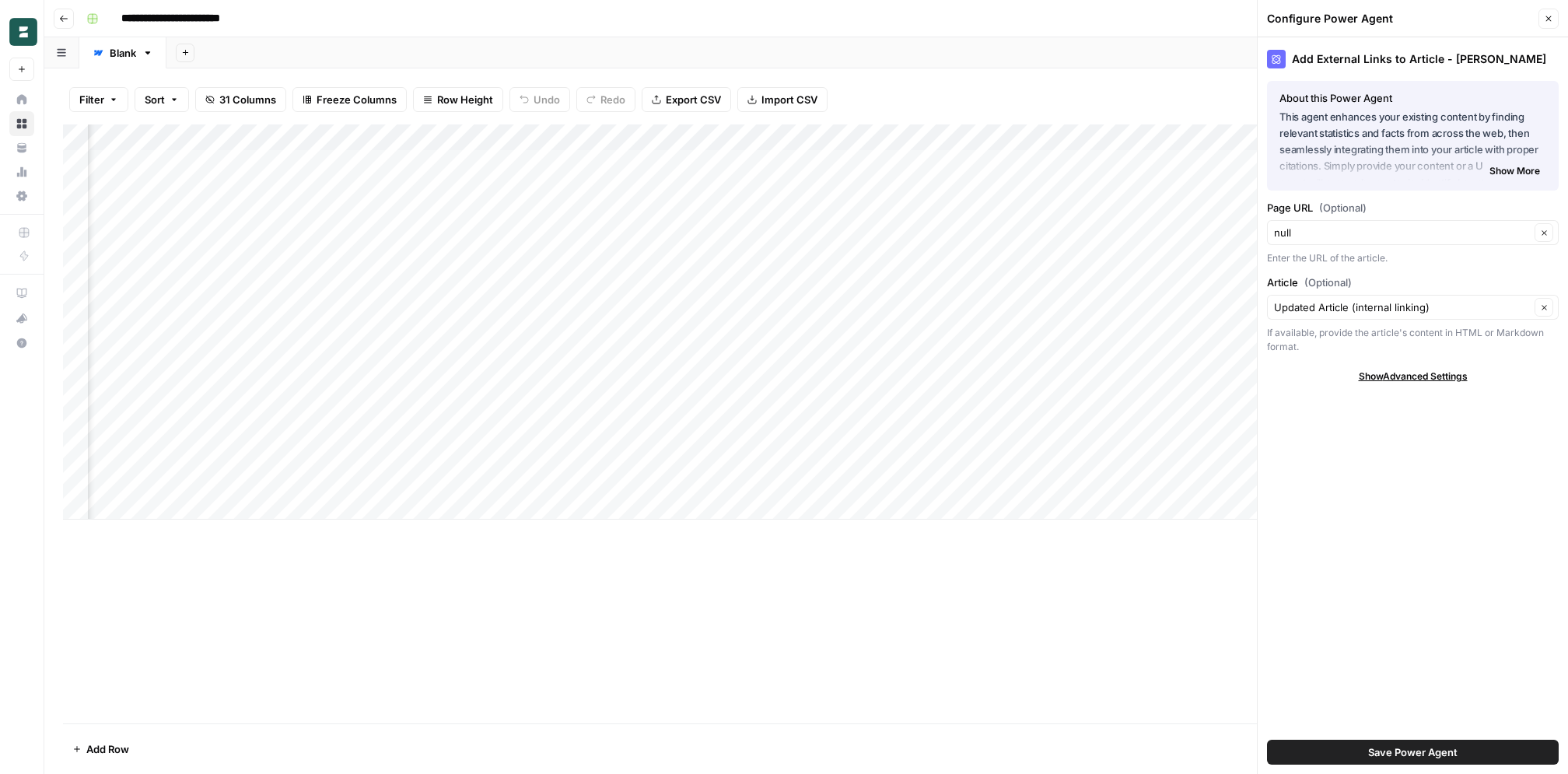
click at [1547, 20] on icon "button" at bounding box center [1549, 19] width 9 height 9
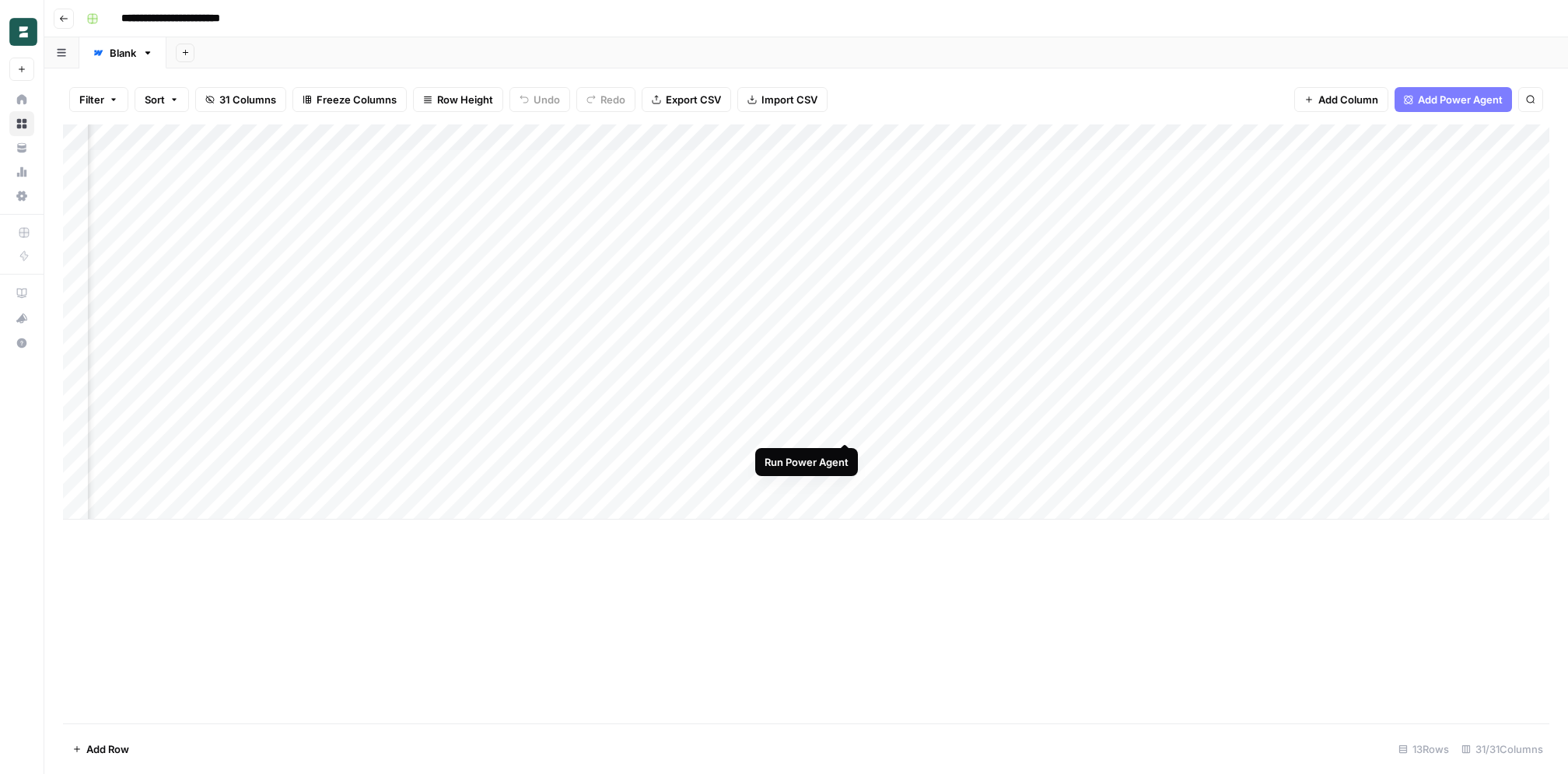
click at [845, 426] on div "Add Column" at bounding box center [806, 322] width 1486 height 395
click at [844, 452] on div "Add Column" at bounding box center [806, 322] width 1486 height 395
click at [844, 482] on div "Add Column" at bounding box center [806, 322] width 1486 height 395
click at [980, 400] on div "Add Column" at bounding box center [806, 322] width 1486 height 395
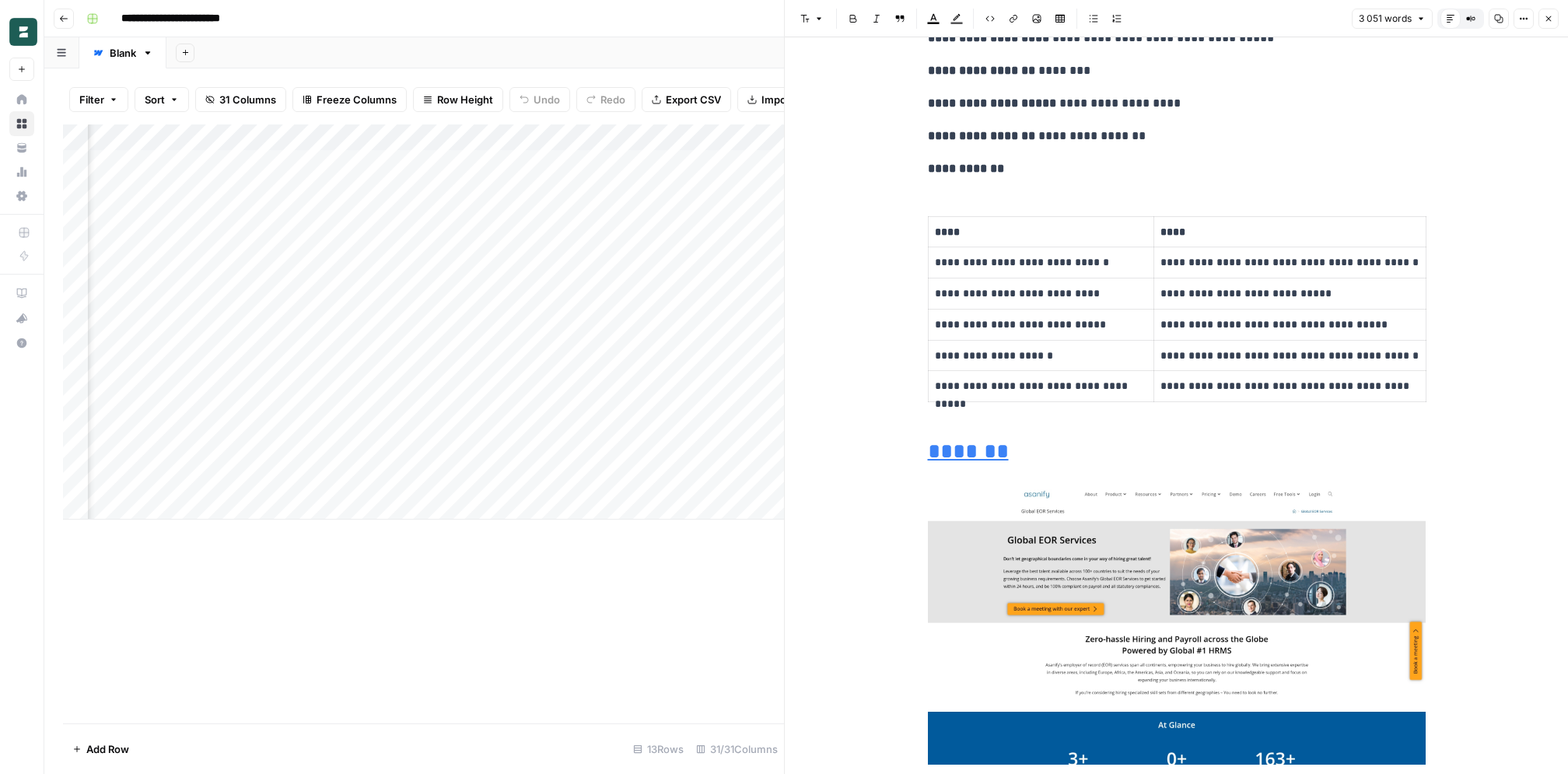
scroll to position [2913, 0]
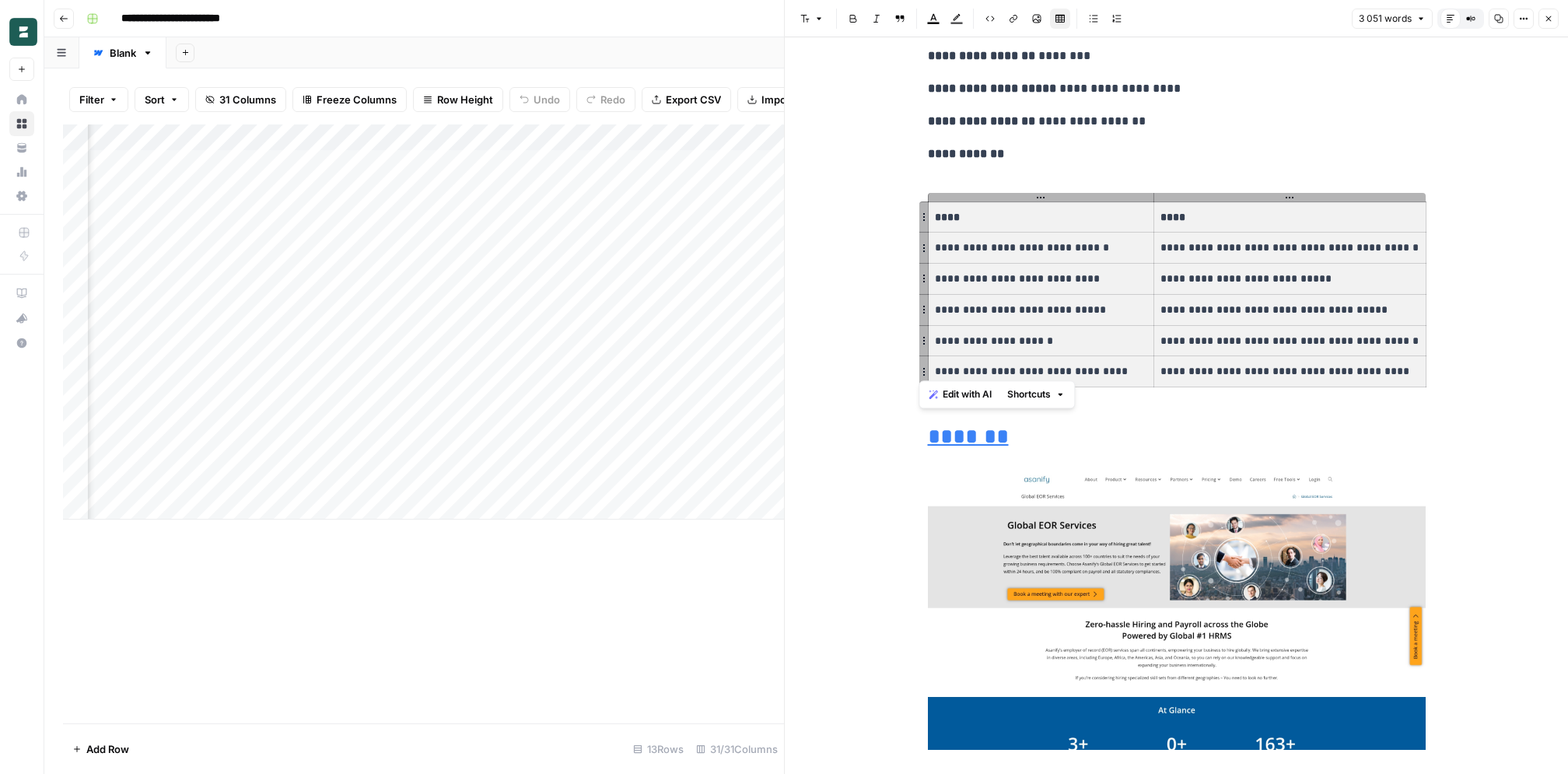
drag, startPoint x: 939, startPoint y: 213, endPoint x: 1281, endPoint y: 361, distance: 372.6
click at [1281, 361] on tbody "**********" at bounding box center [1176, 294] width 498 height 186
click at [1544, 17] on icon "button" at bounding box center [1549, 19] width 9 height 9
